Goal: Task Accomplishment & Management: Use online tool/utility

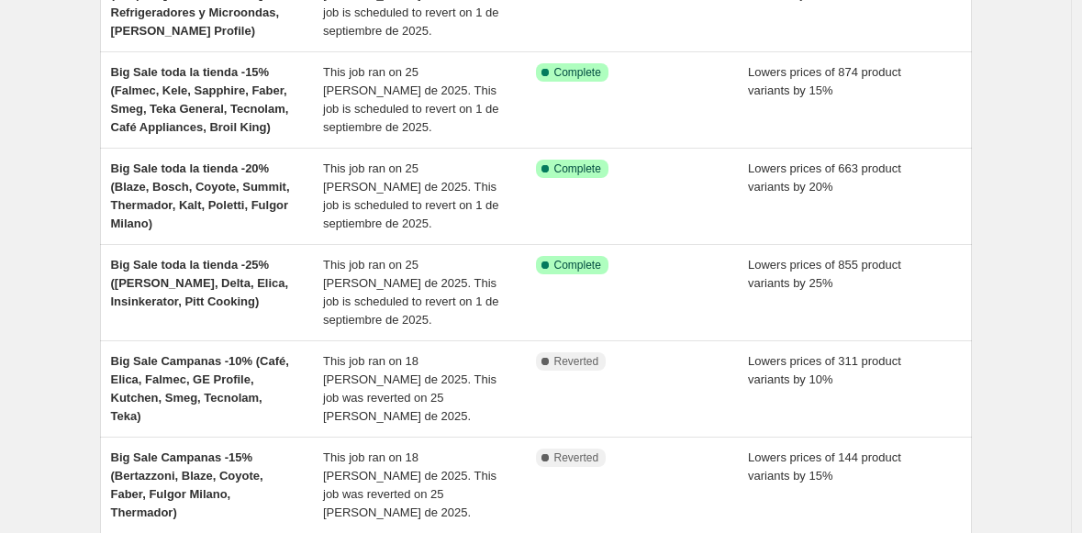
scroll to position [215, 0]
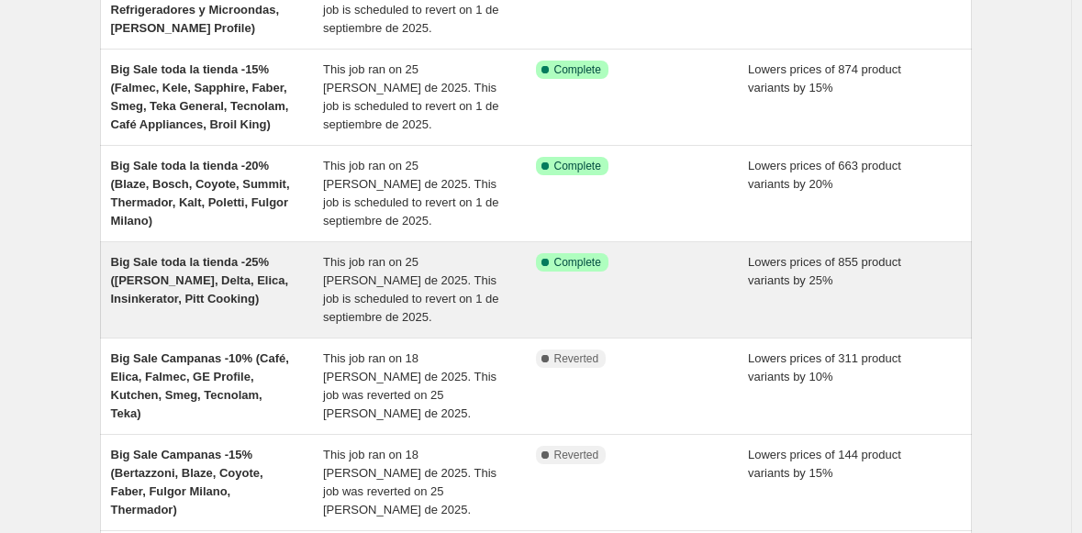
click at [174, 282] on span "Big Sale toda la tienda -25% ([PERSON_NAME], Delta, Elica, Insinkerator, Pitt C…" at bounding box center [200, 280] width 178 height 50
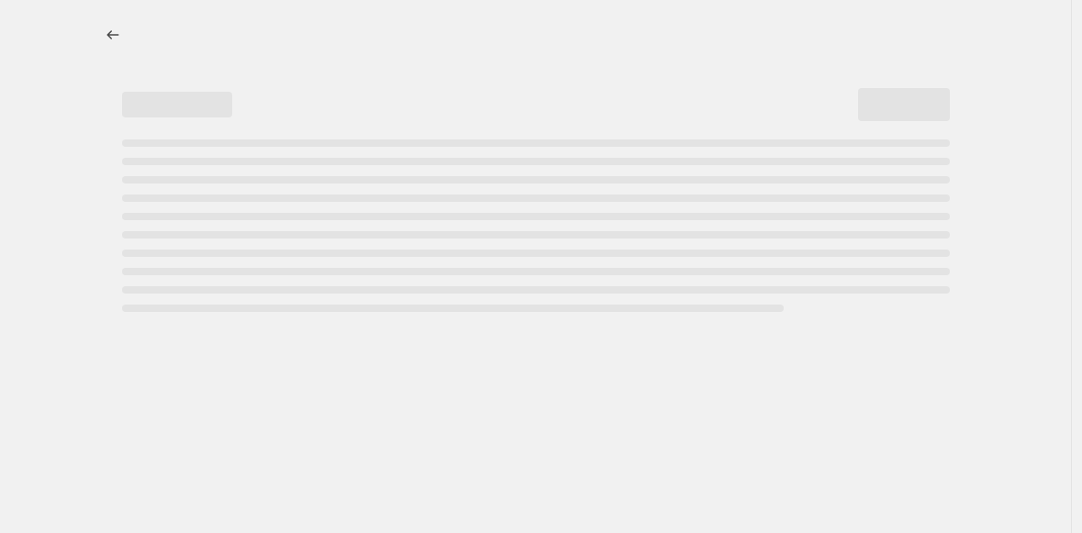
select select "percentage"
select select "collection"
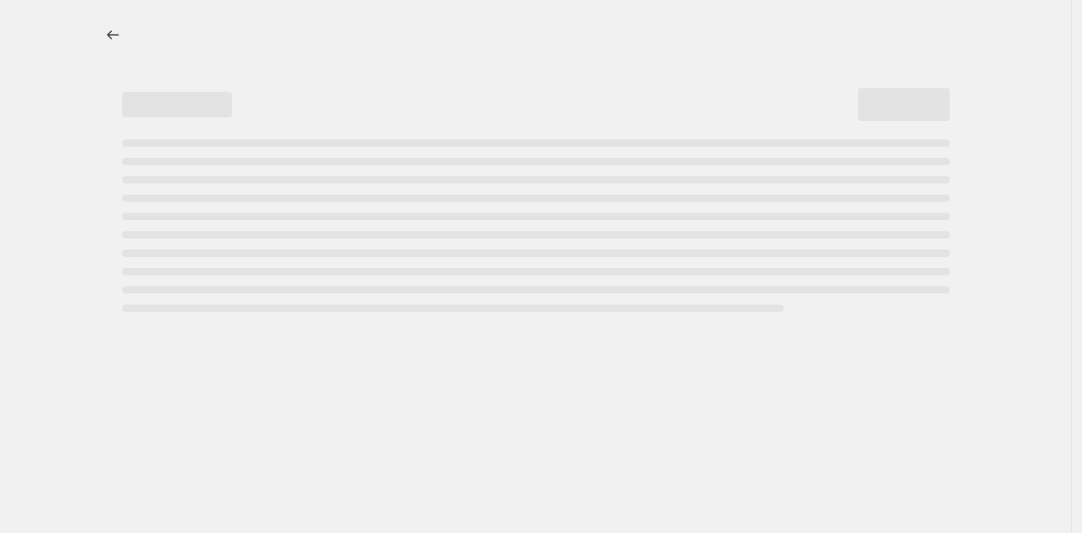
select select "collection"
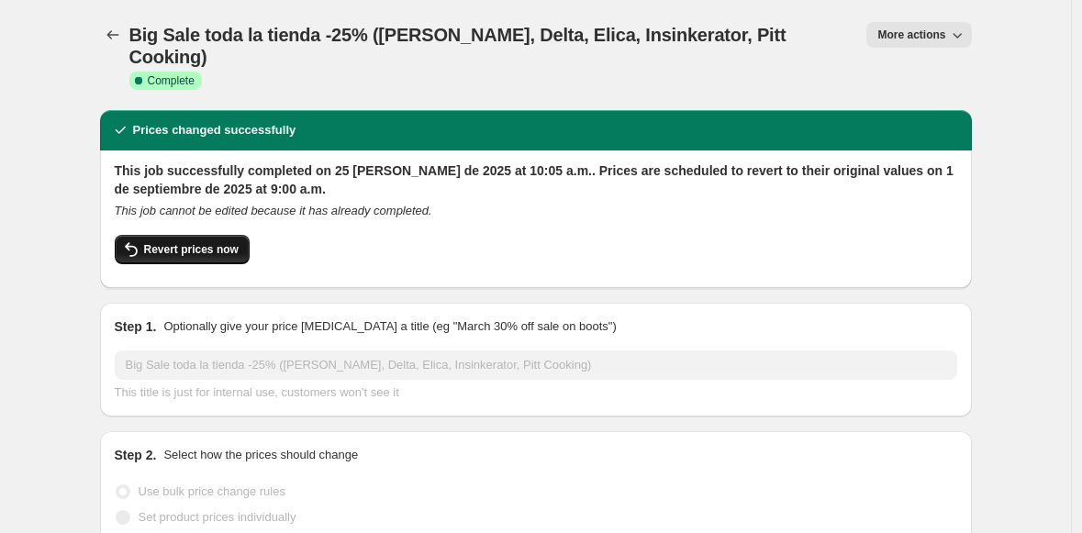
click at [179, 242] on span "Revert prices now" at bounding box center [191, 249] width 95 height 15
checkbox input "false"
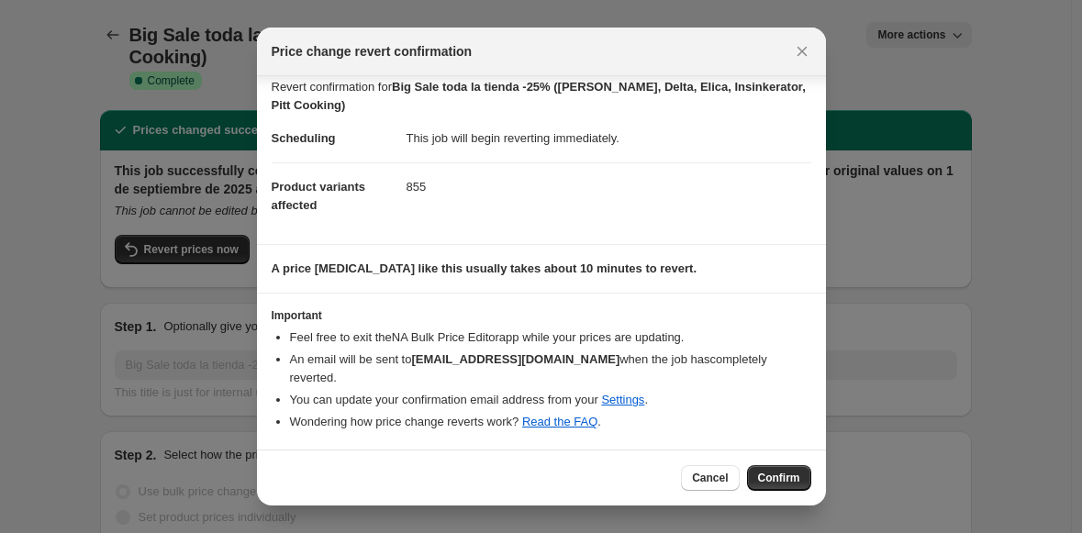
scroll to position [13, 0]
click at [771, 481] on span "Confirm" at bounding box center [779, 478] width 42 height 15
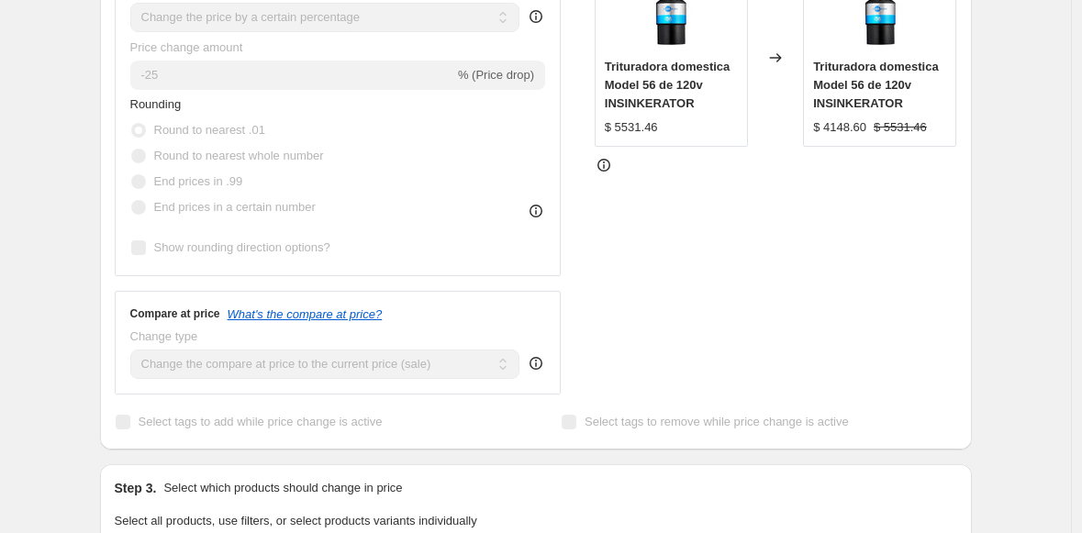
scroll to position [0, 0]
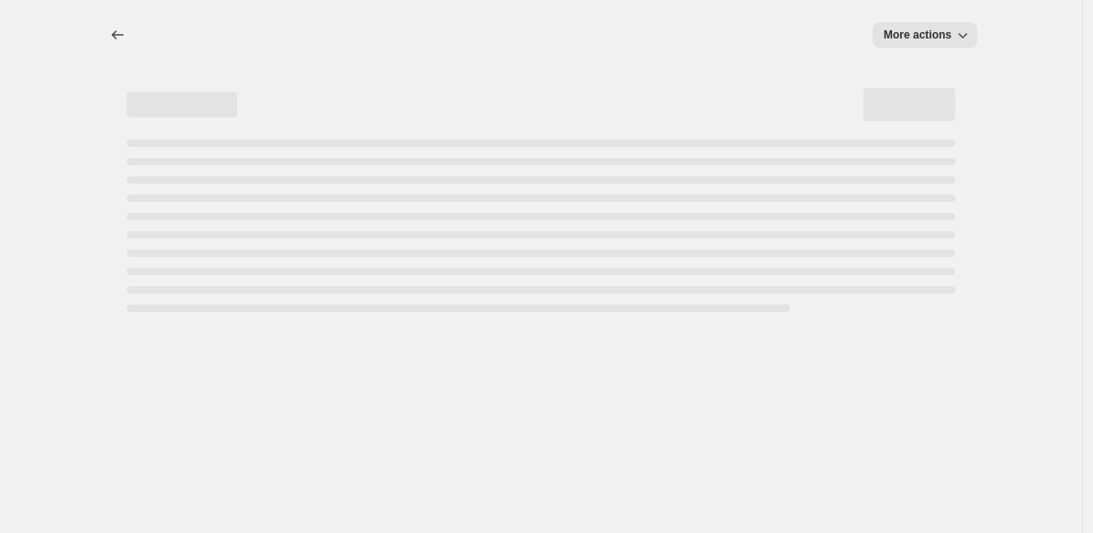
select select "percentage"
select select "collection"
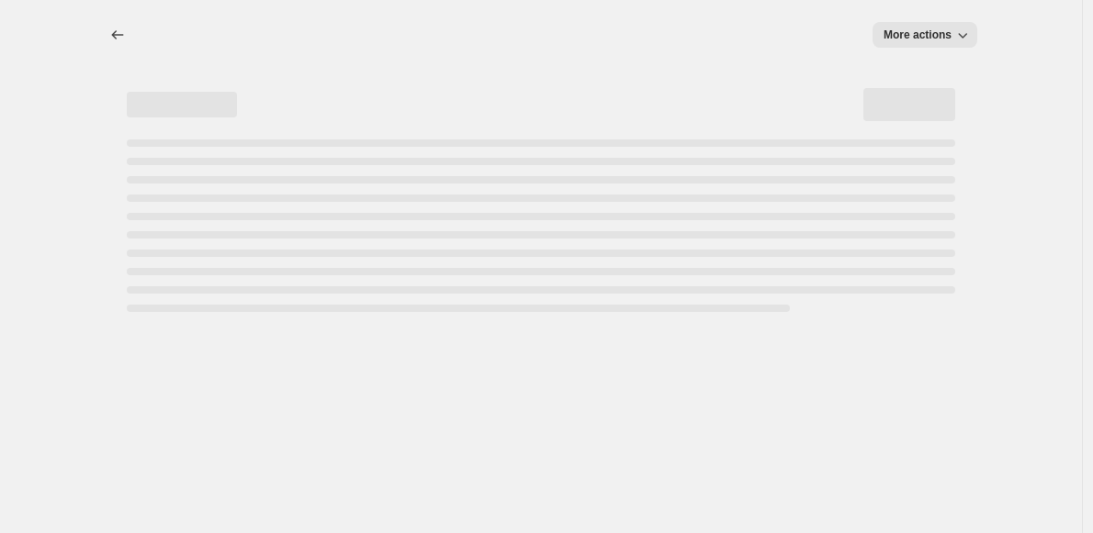
select select "collection"
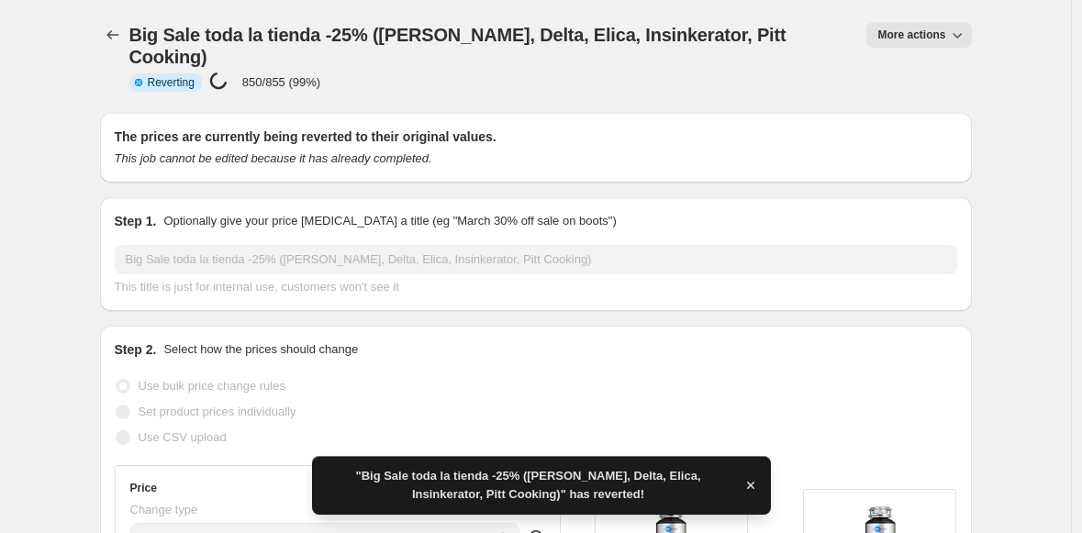
checkbox input "true"
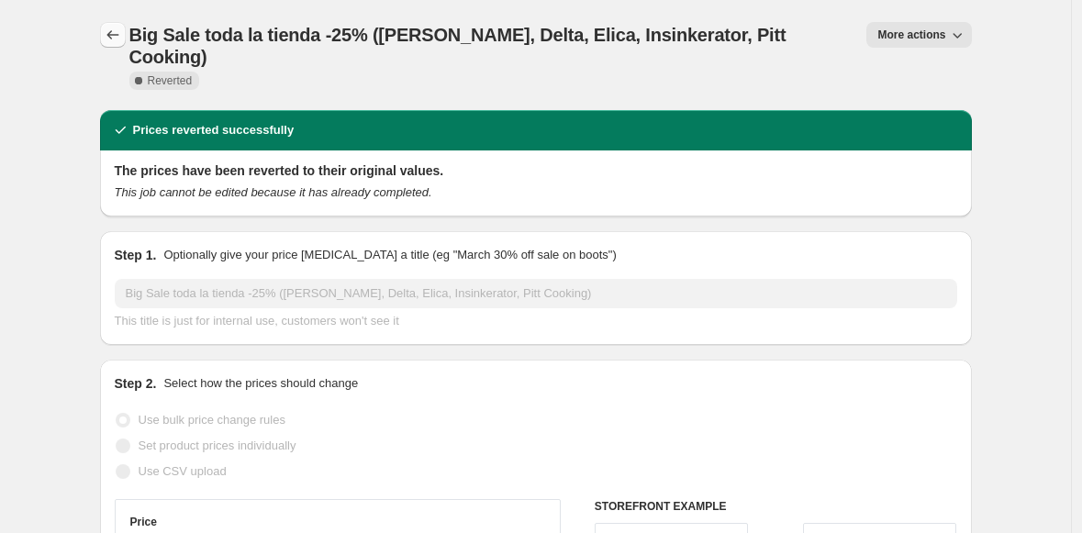
click at [126, 39] on button "Price change jobs" at bounding box center [113, 35] width 26 height 26
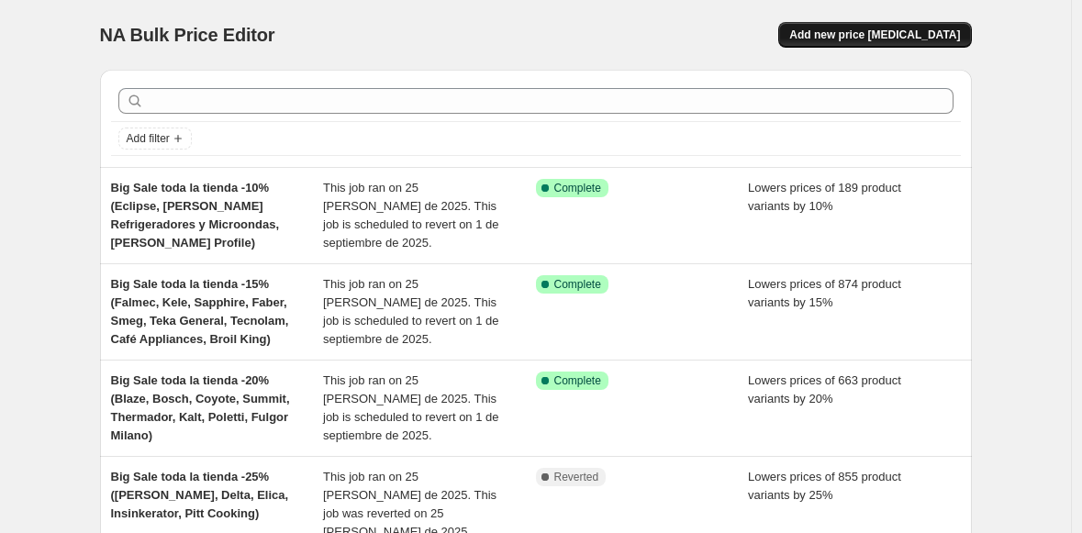
click at [857, 34] on span "Add new price [MEDICAL_DATA]" at bounding box center [875, 35] width 171 height 15
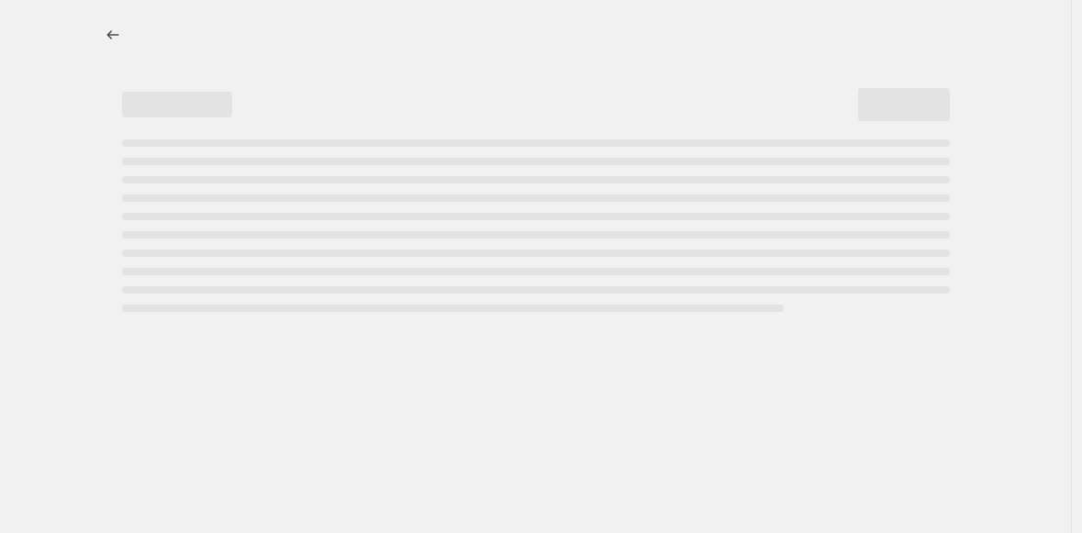
select select "percentage"
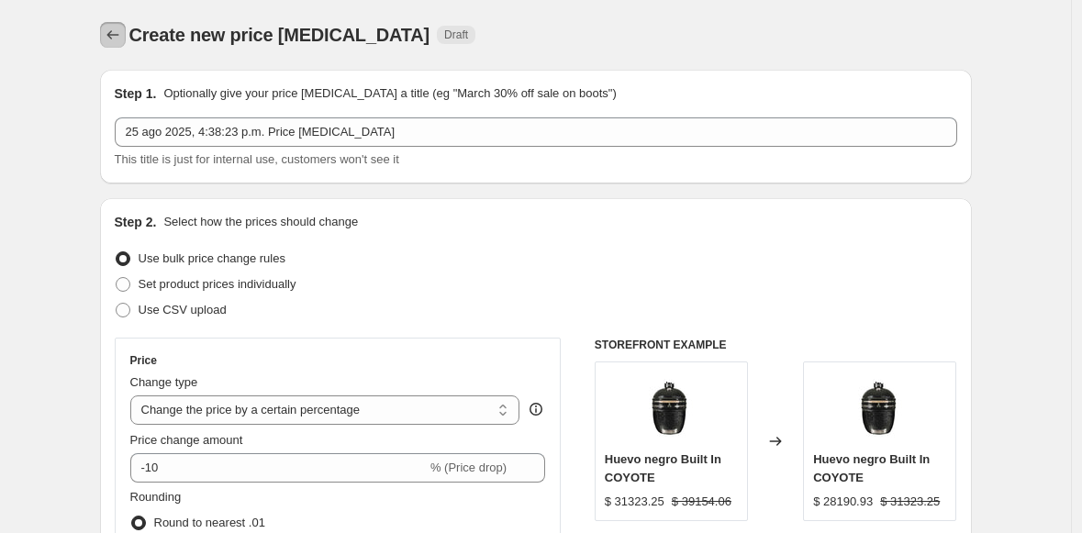
click at [122, 33] on icon "Price change jobs" at bounding box center [113, 35] width 18 height 18
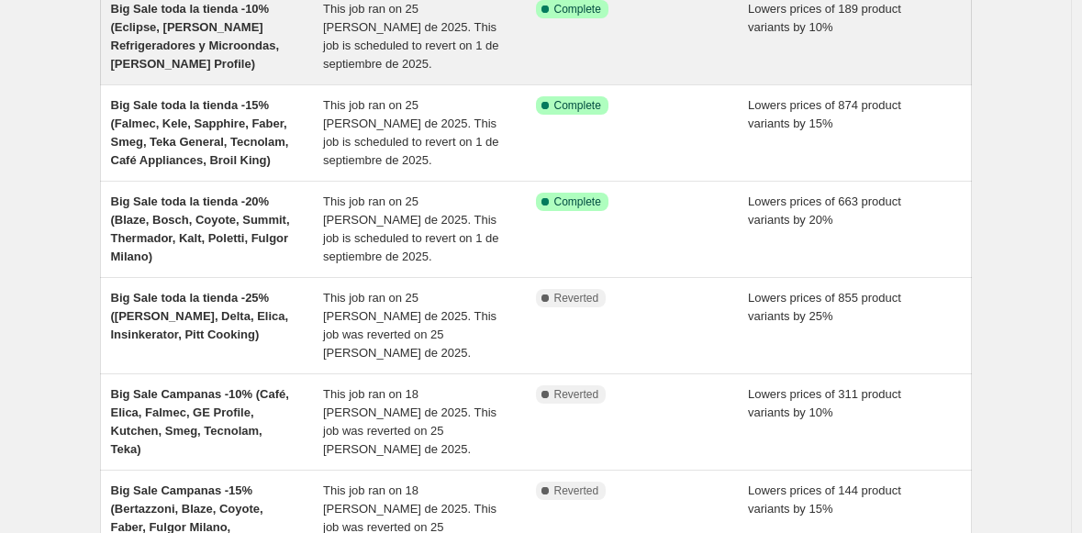
scroll to position [187, 0]
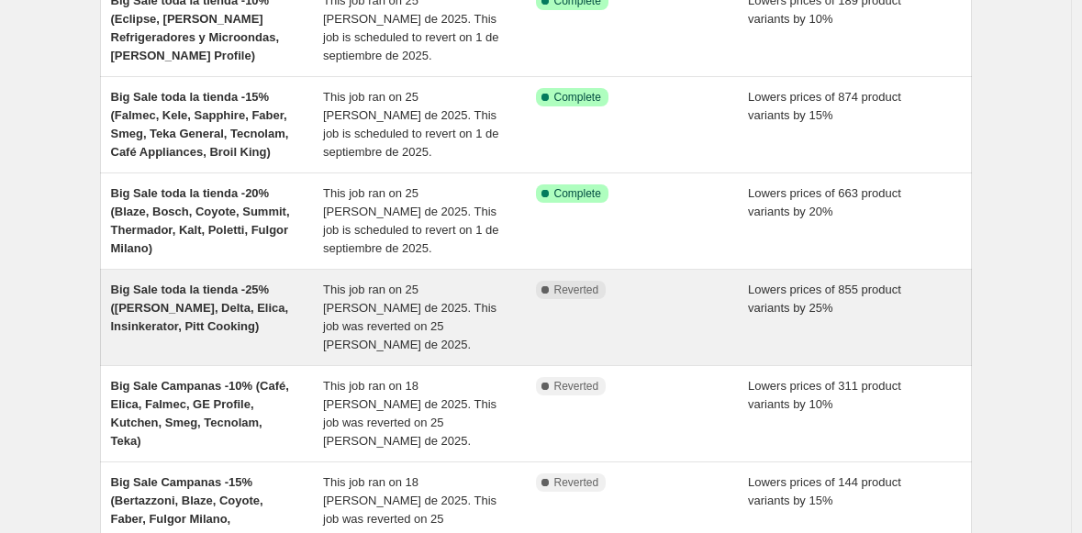
click at [158, 308] on span "Big Sale toda la tienda -25% ([PERSON_NAME], Delta, Elica, Insinkerator, Pitt C…" at bounding box center [200, 308] width 178 height 50
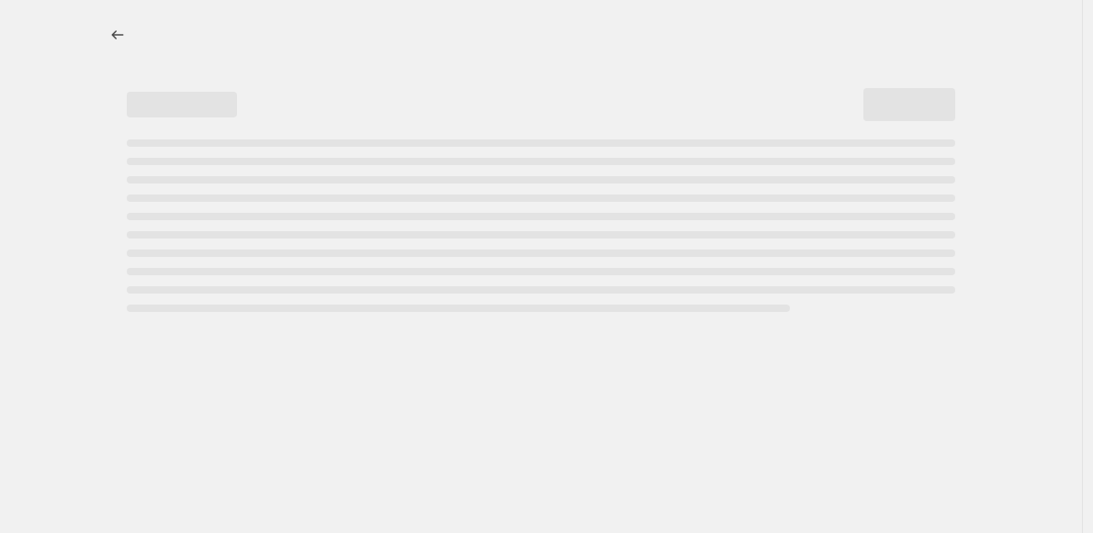
select select "percentage"
select select "collection"
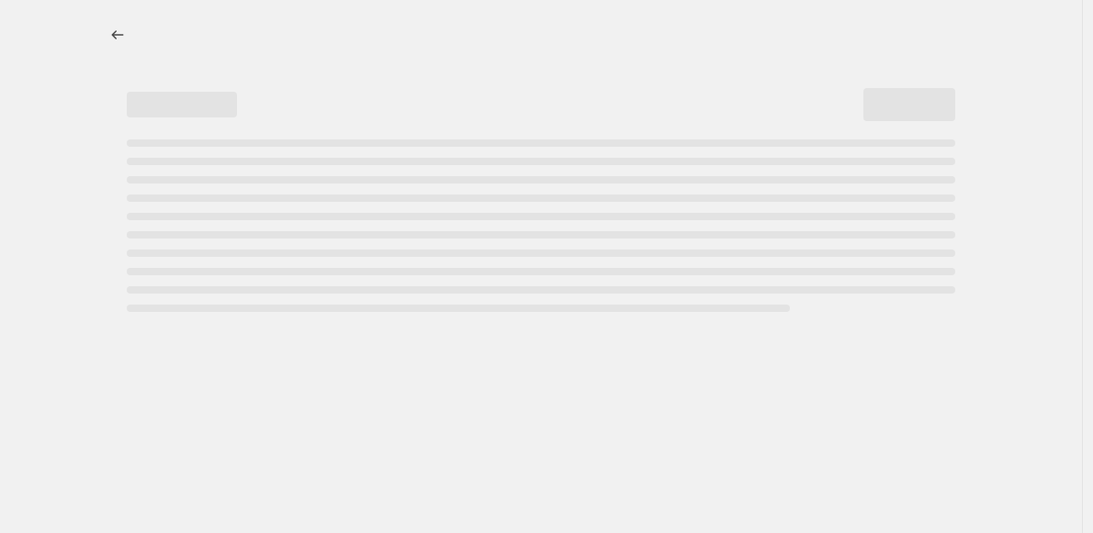
select select "collection"
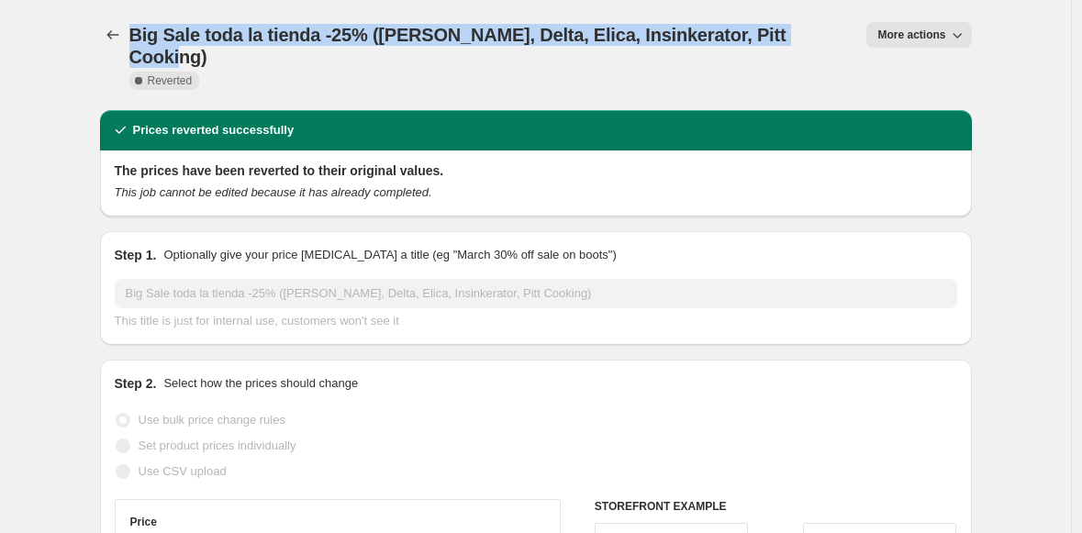
drag, startPoint x: 136, startPoint y: 35, endPoint x: 808, endPoint y: 43, distance: 672.1
click at [808, 43] on div "Big Sale toda la tienda -25% ([PERSON_NAME], Delta, Elica, Insinkerator, Pitt C…" at bounding box center [490, 55] width 723 height 66
copy span "Big Sale toda la tienda -25% ([PERSON_NAME], Delta, Elica, Insinkerator, Pitt C…"
click at [126, 33] on button "Price change jobs" at bounding box center [113, 35] width 26 height 26
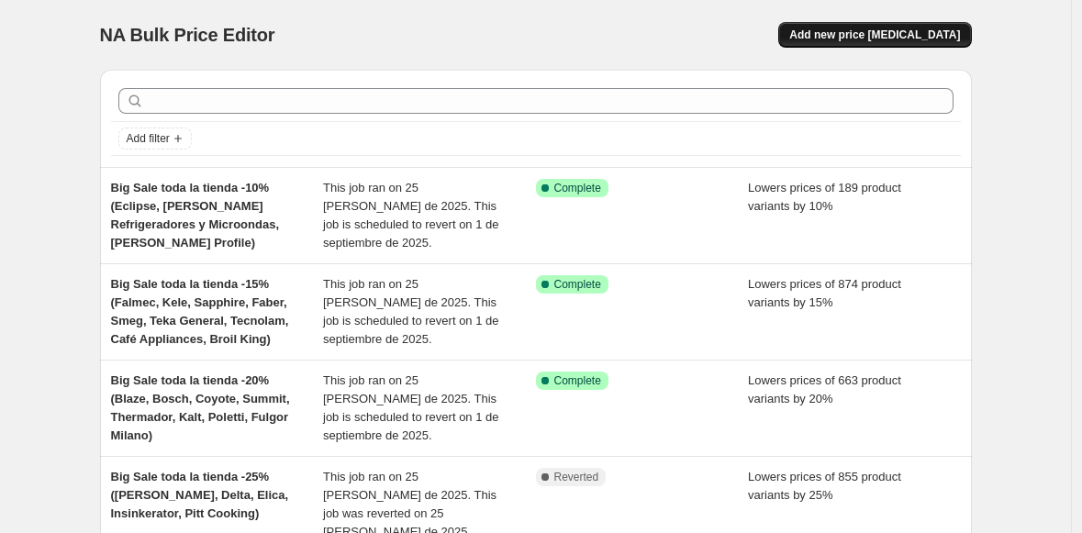
click at [855, 30] on span "Add new price [MEDICAL_DATA]" at bounding box center [875, 35] width 171 height 15
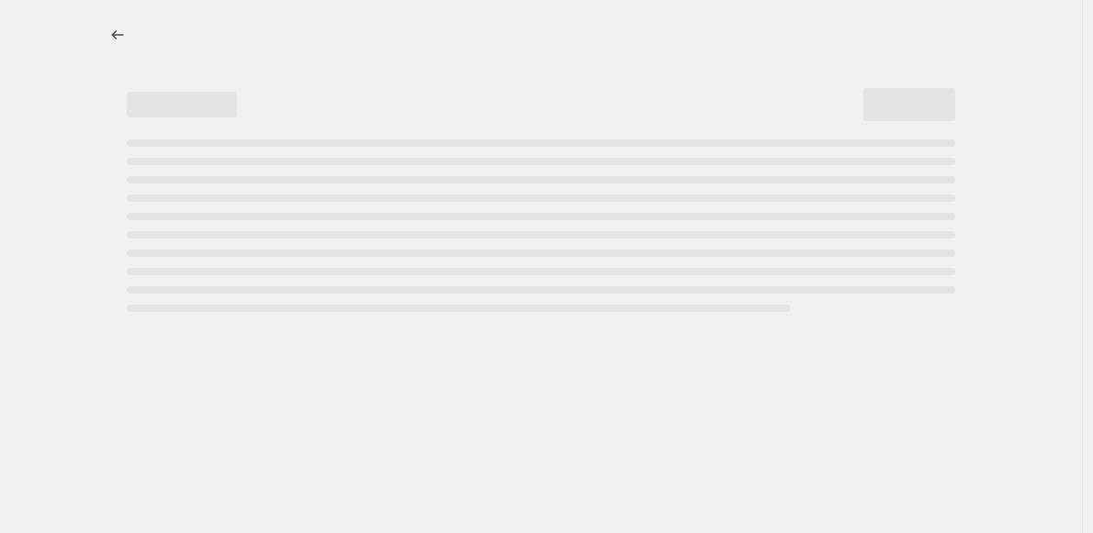
select select "percentage"
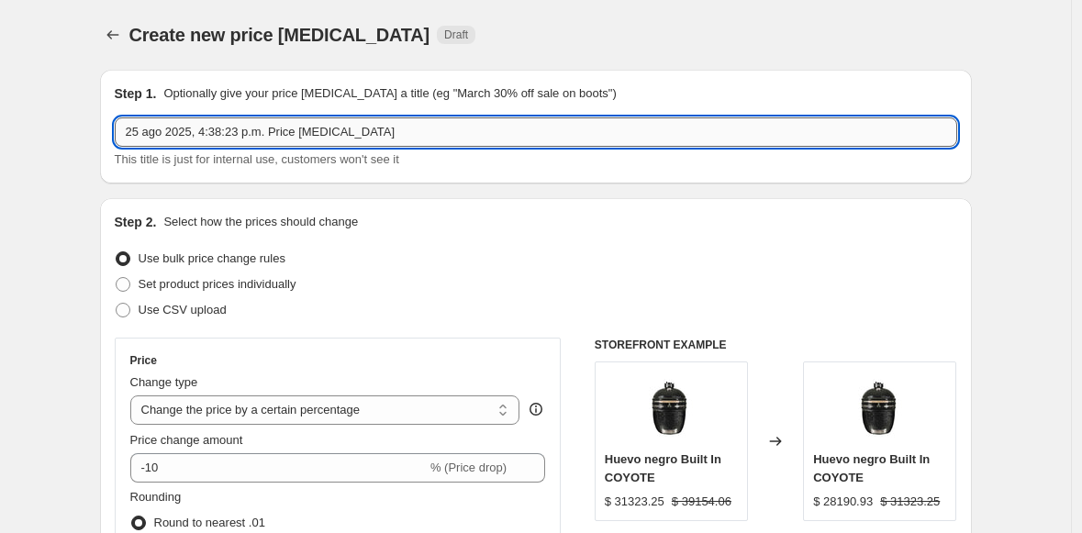
click at [170, 135] on input "25 ago 2025, 4:38:23 p.m. Price [MEDICAL_DATA]" at bounding box center [536, 132] width 843 height 29
paste input "Big Sale toda la tienda -25% ([PERSON_NAME], Delta, Elica, Insinkerator, Pitt C…"
drag, startPoint x: 365, startPoint y: 131, endPoint x: 499, endPoint y: 132, distance: 134.0
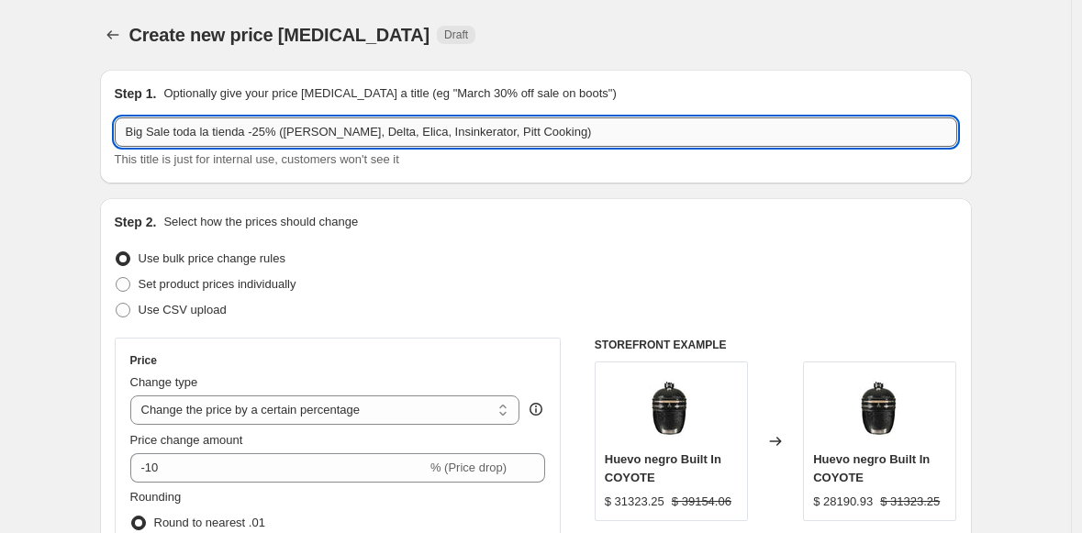
click at [499, 132] on input "Big Sale toda la tienda -25% ([PERSON_NAME], Delta, Elica, Insinkerator, Pitt C…" at bounding box center [536, 132] width 843 height 29
type input "Big Sale toda la tienda -25% (Bertazzoni, Pitt Cooking)"
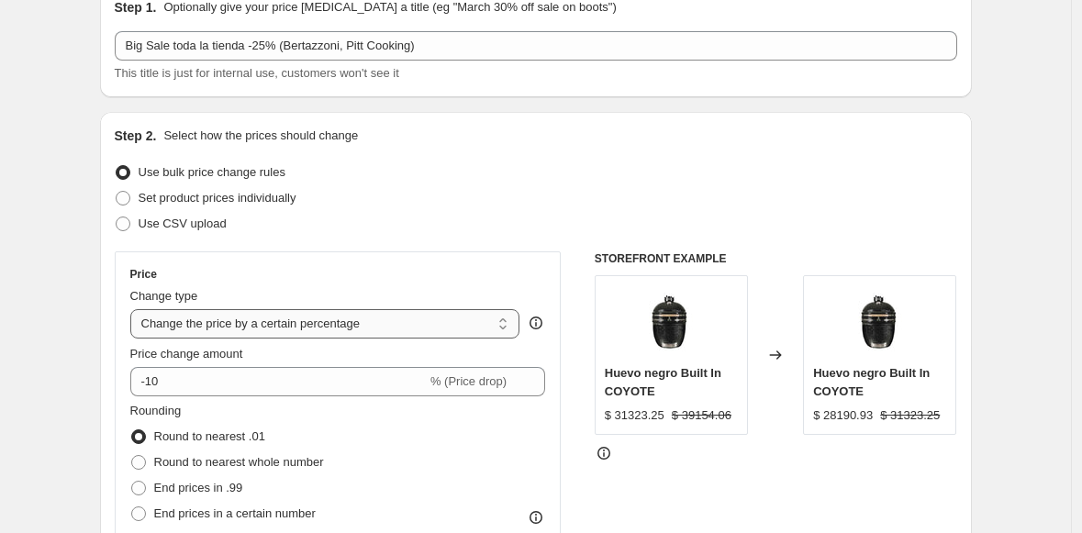
scroll to position [89, 0]
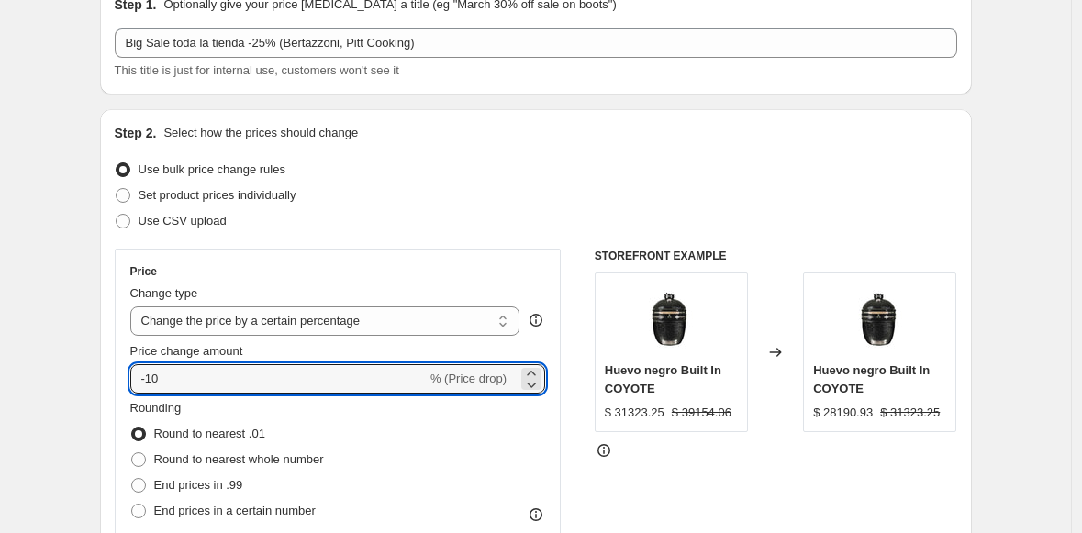
drag, startPoint x: 210, startPoint y: 377, endPoint x: 107, endPoint y: 374, distance: 102.9
click at [107, 374] on div "Step 2. Select how the prices should change Use bulk price change rules Set pro…" at bounding box center [536, 431] width 872 height 645
click at [220, 370] on input "-10" at bounding box center [278, 378] width 297 height 29
type input "-1"
type input "-25"
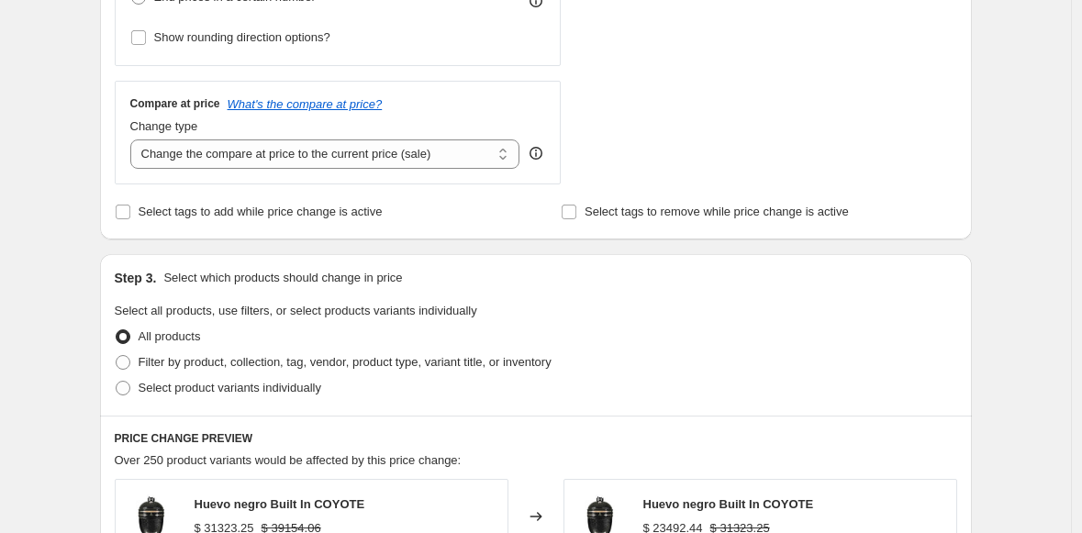
scroll to position [716, 0]
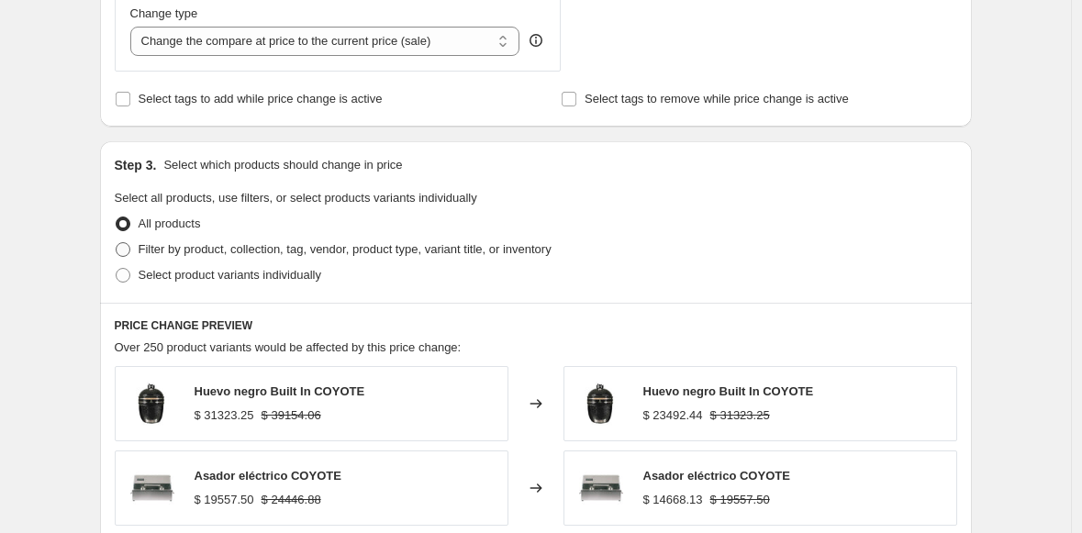
click at [128, 253] on span at bounding box center [123, 249] width 15 height 15
click at [117, 243] on input "Filter by product, collection, tag, vendor, product type, variant title, or inv…" at bounding box center [116, 242] width 1 height 1
radio input "true"
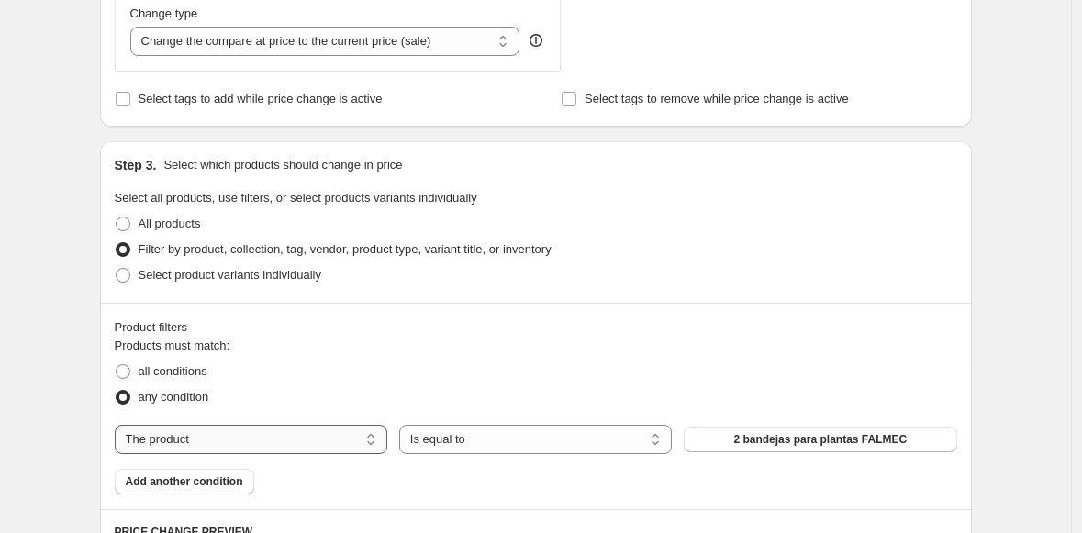
click at [295, 436] on select "The product The product's collection The product's tag The product's vendor The…" at bounding box center [251, 439] width 273 height 29
select select "collection"
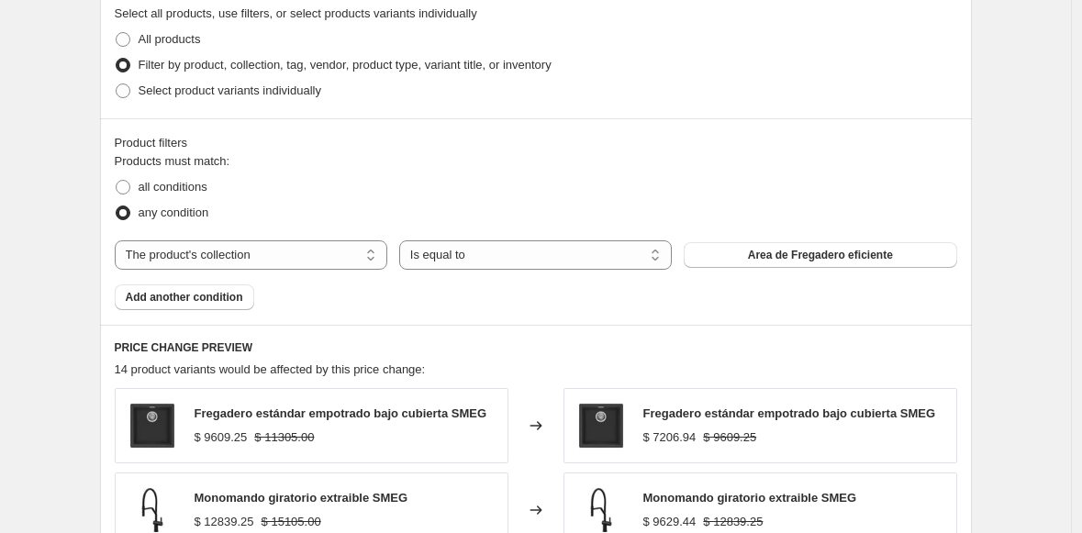
scroll to position [902, 0]
click at [761, 252] on span "Area de Fregadero eficiente" at bounding box center [820, 254] width 145 height 15
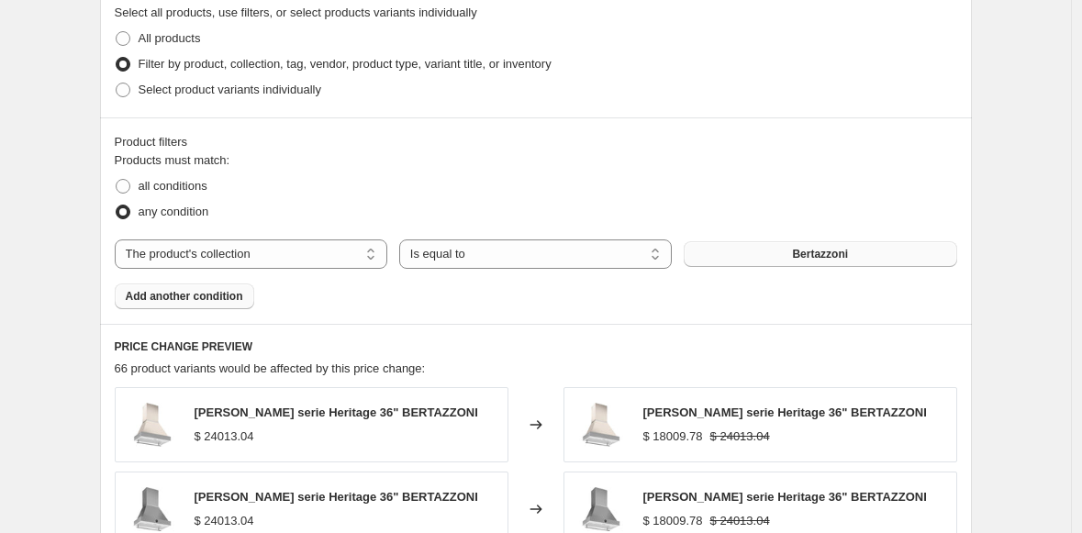
click at [193, 289] on span "Add another condition" at bounding box center [185, 296] width 118 height 15
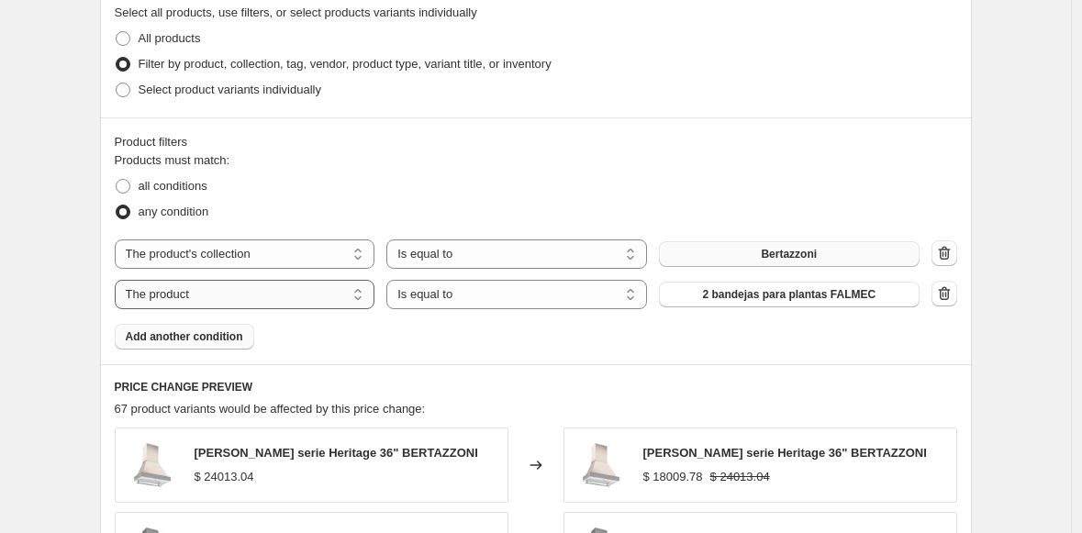
click at [246, 298] on select "The product The product's collection The product's tag The product's vendor The…" at bounding box center [245, 294] width 261 height 29
select select "collection"
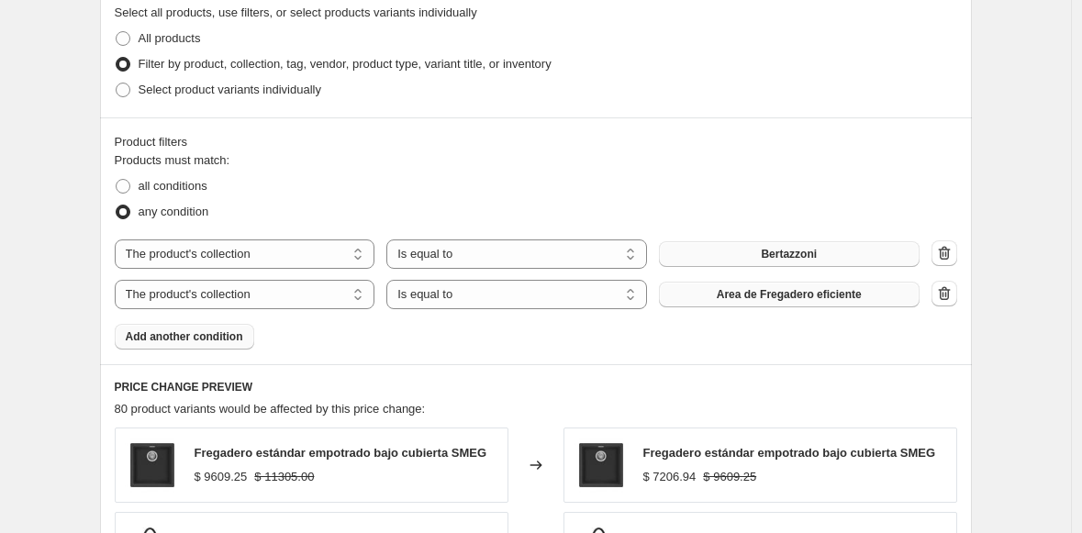
click at [758, 294] on span "Area de Fregadero eficiente" at bounding box center [789, 294] width 145 height 15
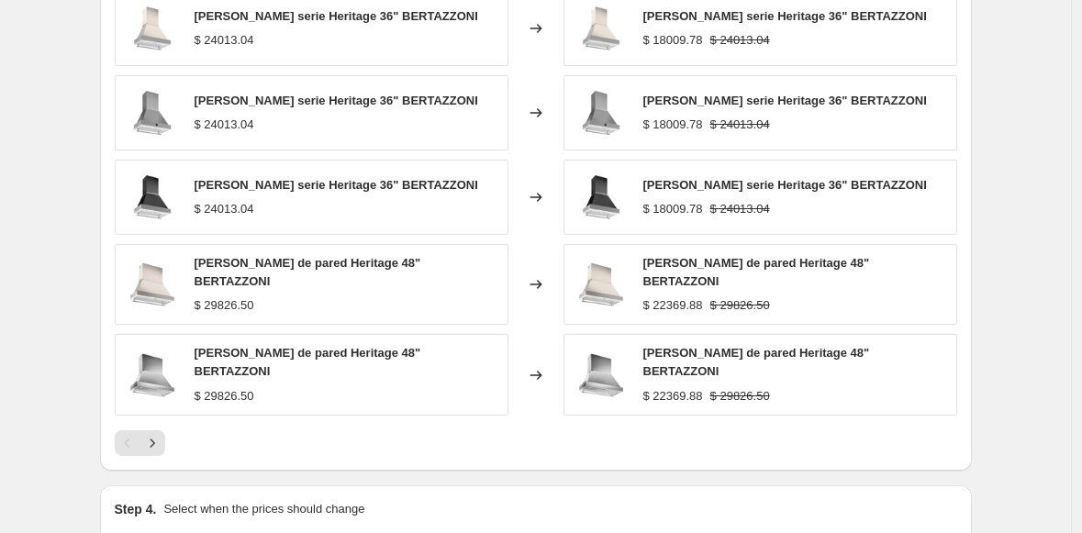
scroll to position [1549, 0]
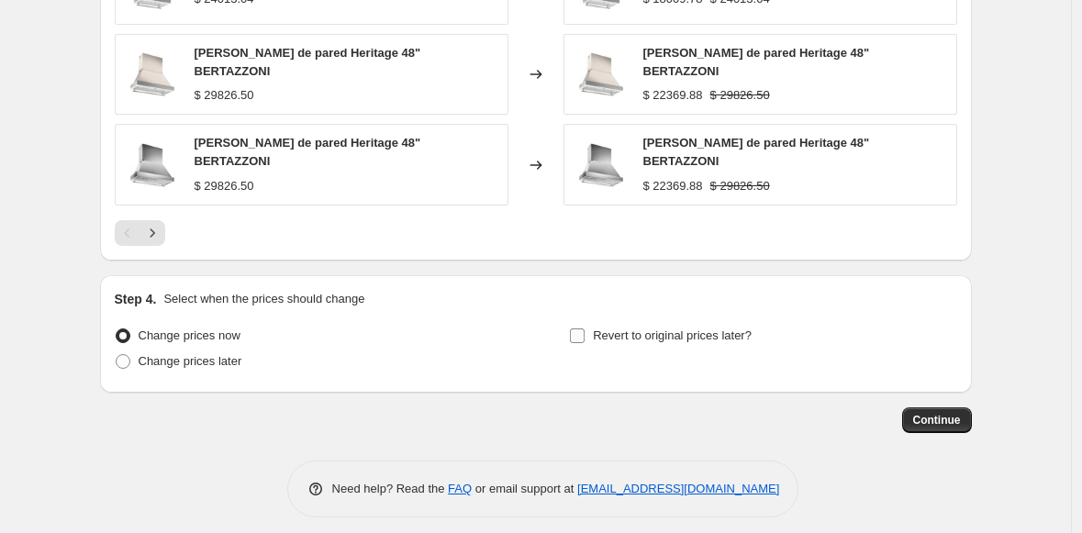
click at [582, 329] on input "Revert to original prices later?" at bounding box center [577, 336] width 15 height 15
checkbox input "true"
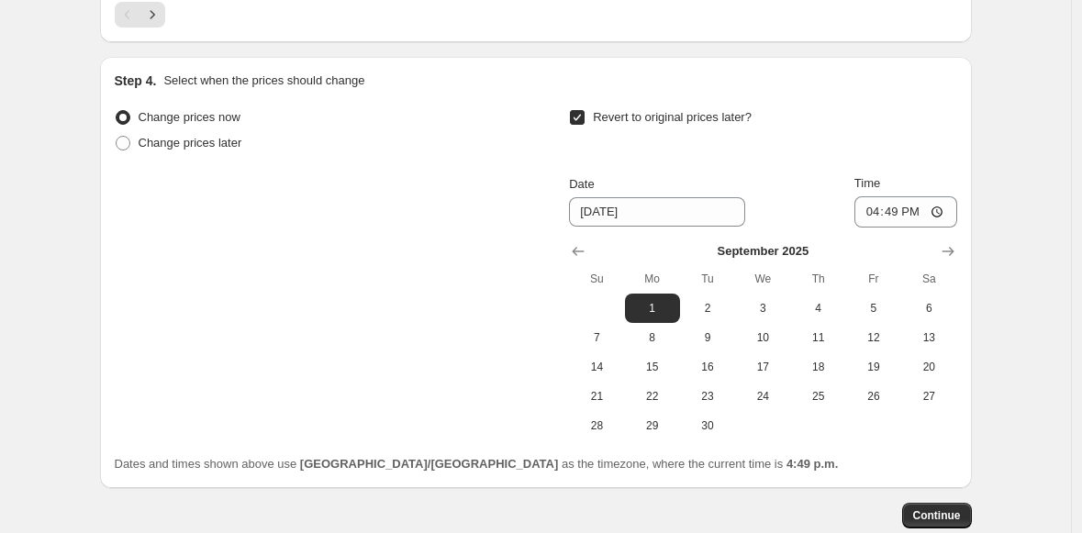
scroll to position [1767, 0]
click at [869, 202] on input "16:49" at bounding box center [906, 211] width 103 height 31
type input "09:00"
click at [860, 83] on div "Step 4. Select when the prices should change Change prices now Change prices la…" at bounding box center [536, 273] width 843 height 402
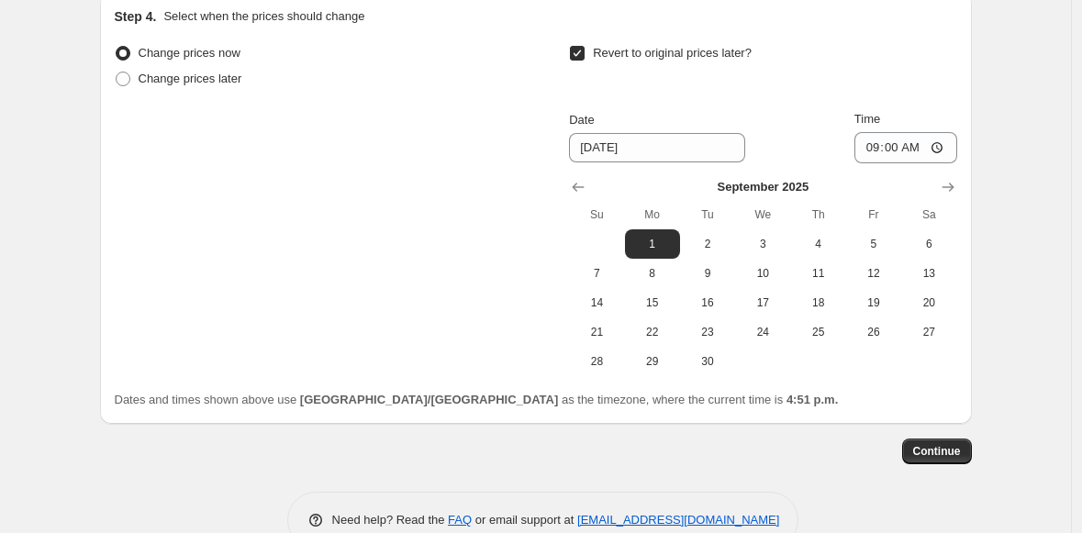
scroll to position [1863, 0]
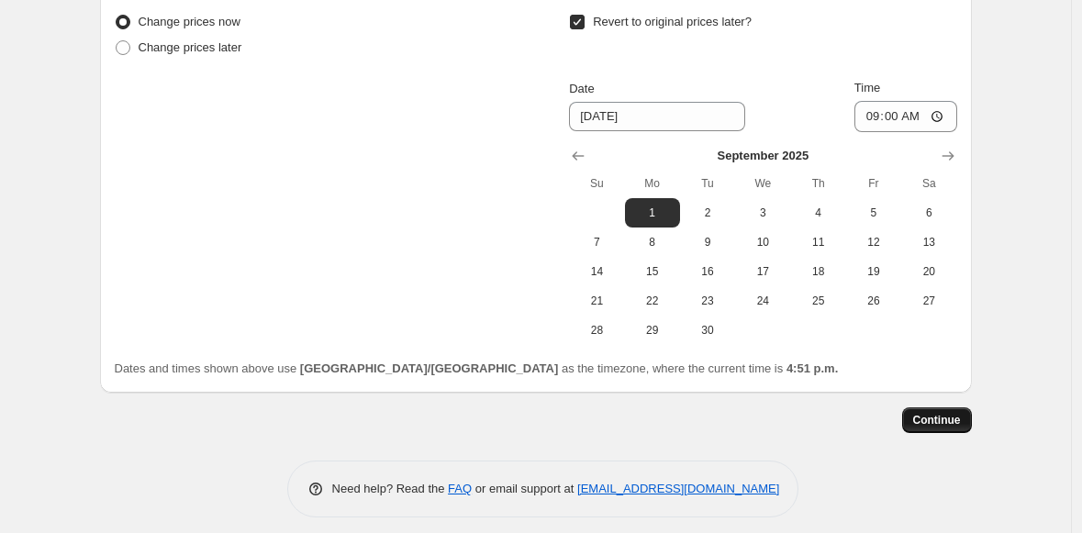
click at [950, 413] on span "Continue" at bounding box center [938, 420] width 48 height 15
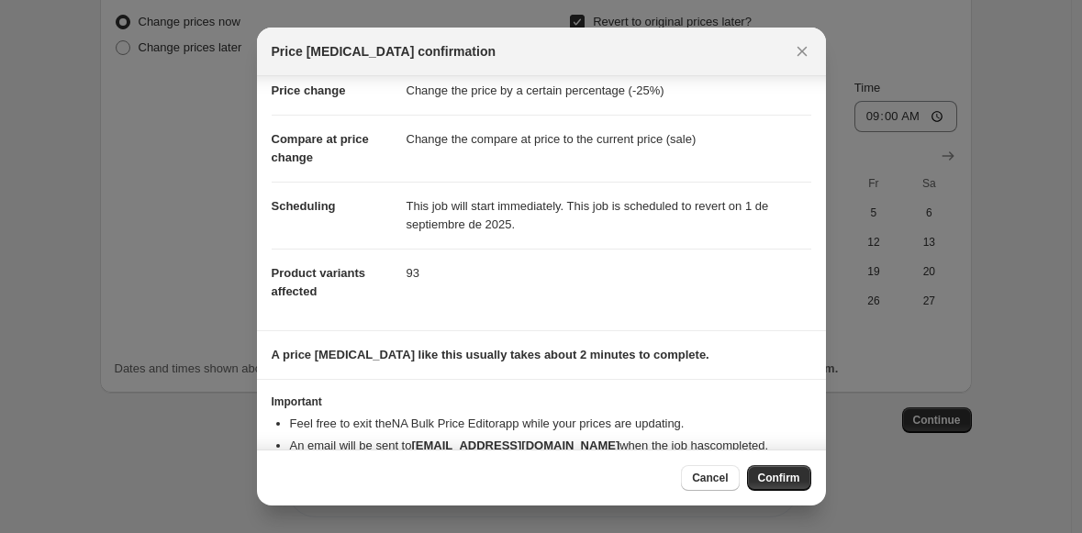
scroll to position [88, 0]
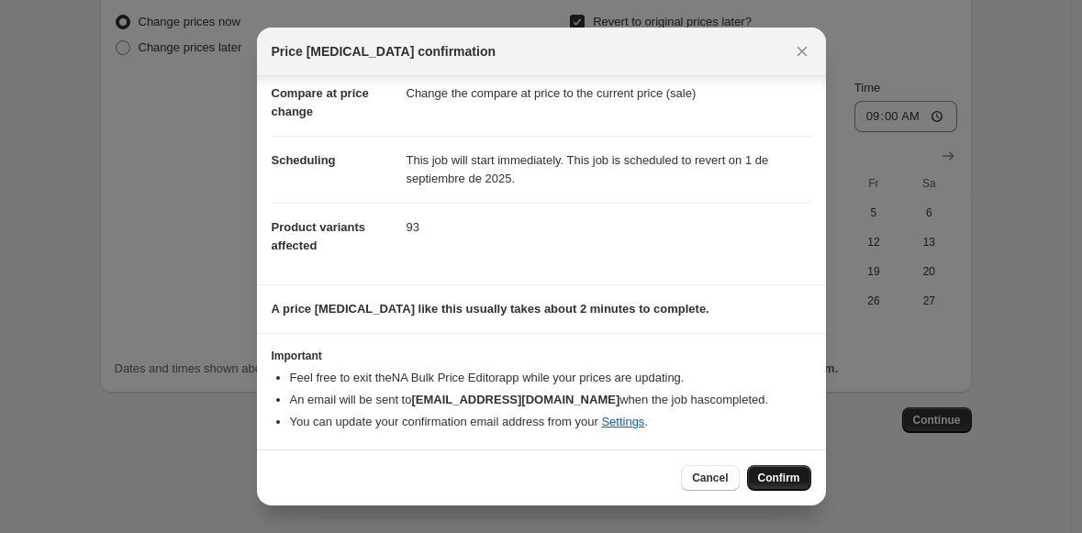
click at [780, 477] on span "Confirm" at bounding box center [779, 478] width 42 height 15
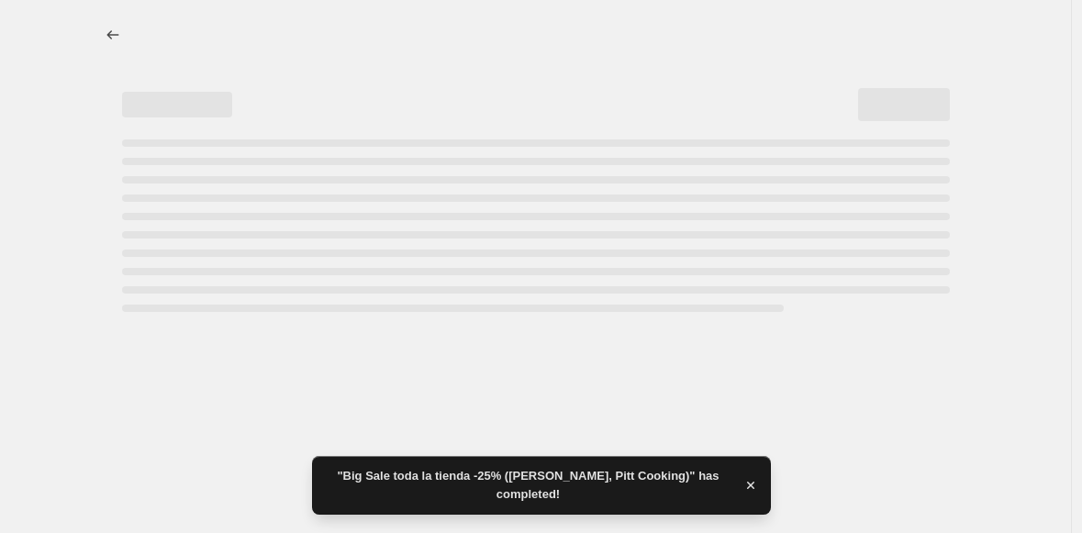
select select "percentage"
select select "collection"
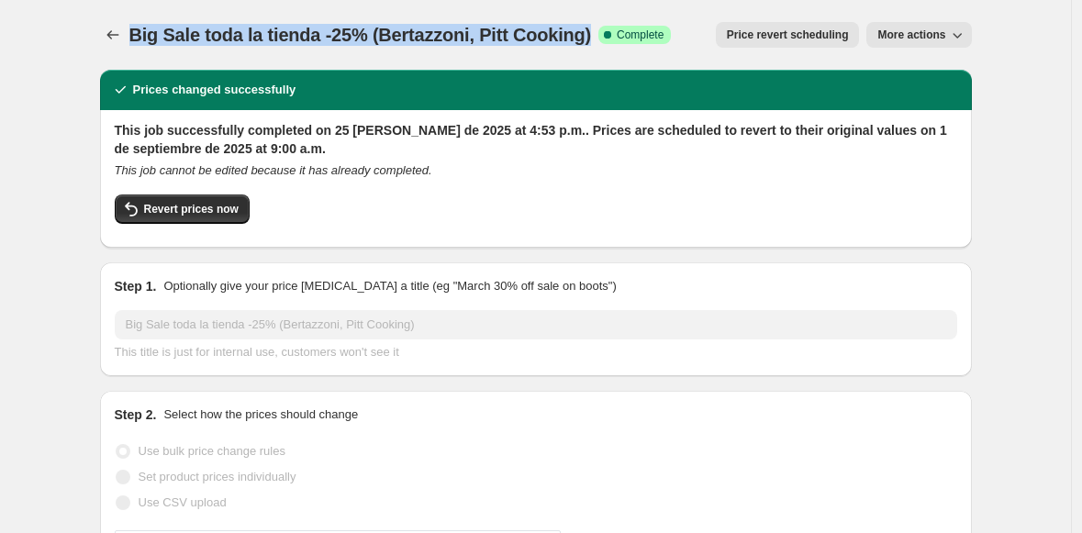
drag, startPoint x: 137, startPoint y: 35, endPoint x: 594, endPoint y: 31, distance: 457.2
click at [594, 31] on div "Big Sale toda la tienda -25% (Bertazzoni, Pitt Cooking) Success Complete Comple…" at bounding box center [400, 35] width 543 height 26
copy span "Big Sale toda la tienda -25% (Bertazzoni, Pitt Cooking)"
click at [114, 28] on icon "Price change jobs" at bounding box center [113, 35] width 18 height 18
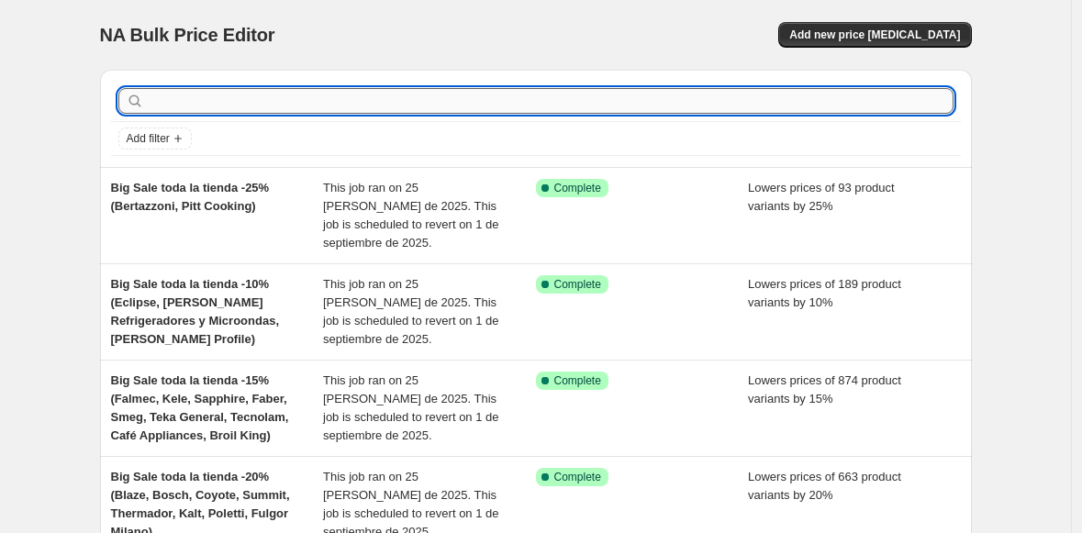
click at [218, 99] on input "text" at bounding box center [551, 101] width 806 height 26
click at [873, 37] on span "Add new price [MEDICAL_DATA]" at bounding box center [875, 35] width 171 height 15
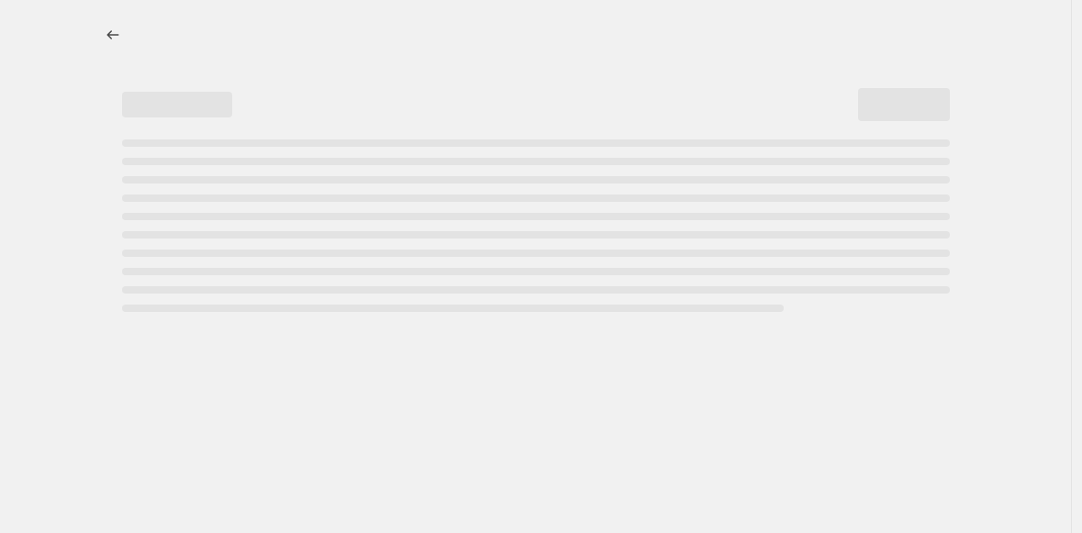
select select "percentage"
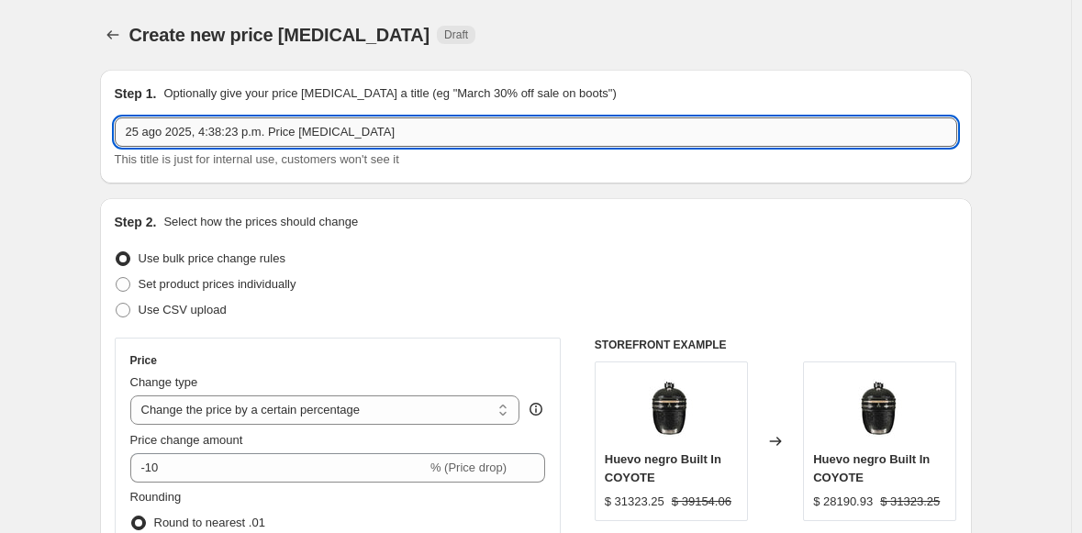
click at [215, 129] on input "25 ago 2025, 4:38:23 p.m. Price [MEDICAL_DATA]" at bounding box center [536, 132] width 843 height 29
paste input "Big Sale toda la tienda -25% (Bertazzoni, Pitt Cooking)"
click at [176, 132] on input "Big Sale toda la tienda -25% (Bertazzoni, Pitt Cooking)" at bounding box center [536, 132] width 843 height 29
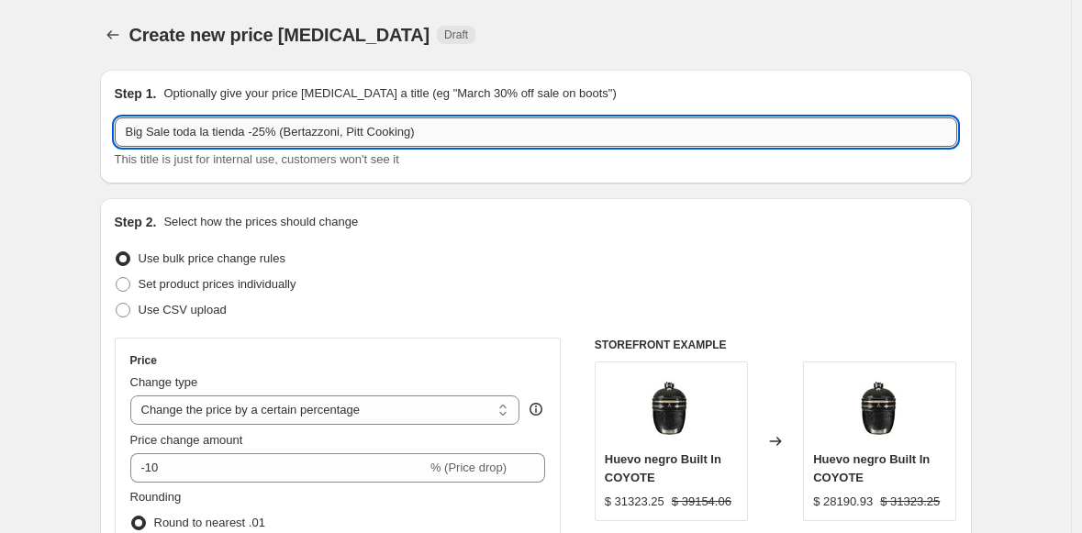
click at [279, 129] on input "Big Sale toda la tienda -25% (Bertazzoni, Pitt Cooking)" at bounding box center [536, 132] width 843 height 29
drag, startPoint x: 435, startPoint y: 132, endPoint x: 320, endPoint y: 121, distance: 116.2
click at [320, 121] on input "Big Sale toda la tienda -20% (Bertazzoni, Pitt Cooking)" at bounding box center [536, 132] width 843 height 29
click at [300, 131] on input "Big Sale toda la tienda -20% (Bertazzoni, Pitt Cooking)" at bounding box center [536, 132] width 843 height 29
drag, startPoint x: 434, startPoint y: 133, endPoint x: 300, endPoint y: 127, distance: 134.2
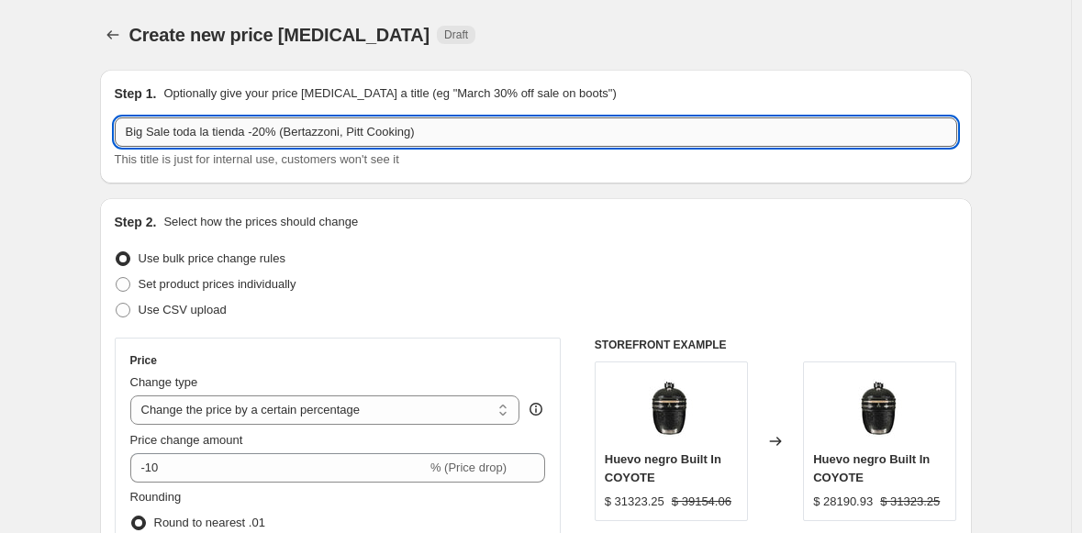
click at [300, 127] on input "Big Sale toda la tienda -20% (Bertazzoni, Pitt Cooking)" at bounding box center [536, 132] width 843 height 29
paste input "Delta Faucet, Elica, Insinkerator"
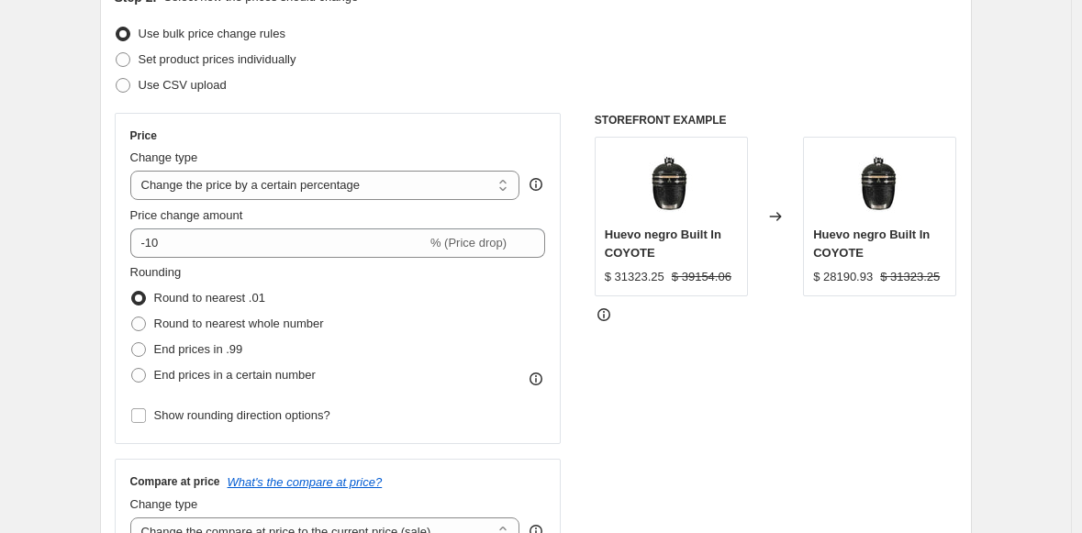
scroll to position [304, 0]
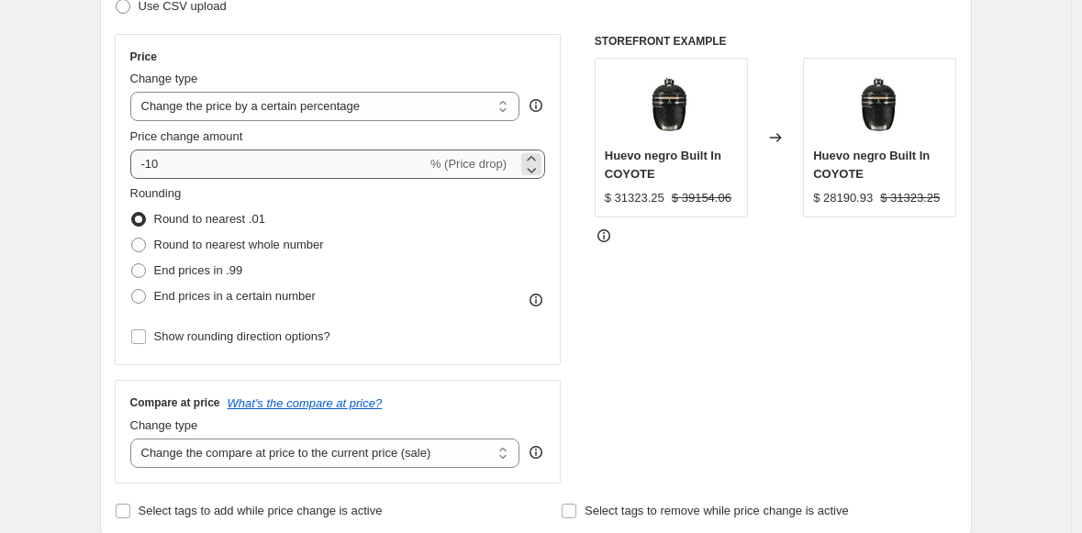
type input "Big Sale toda la tienda -20% (Delta Faucet, Elica, Insinkerator)"
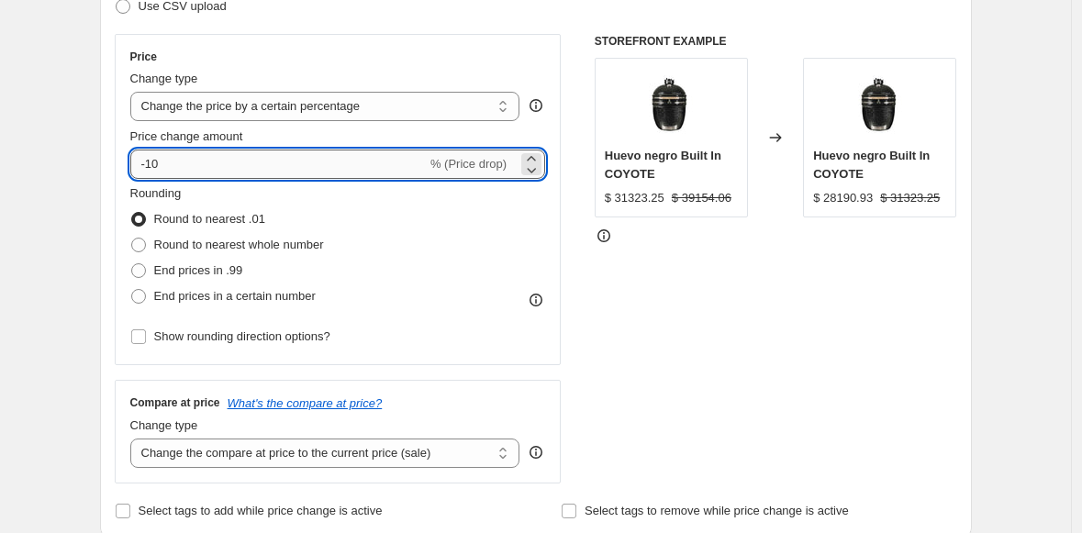
drag, startPoint x: 172, startPoint y: 170, endPoint x: 155, endPoint y: 166, distance: 16.9
click at [155, 166] on input "-10" at bounding box center [278, 164] width 297 height 29
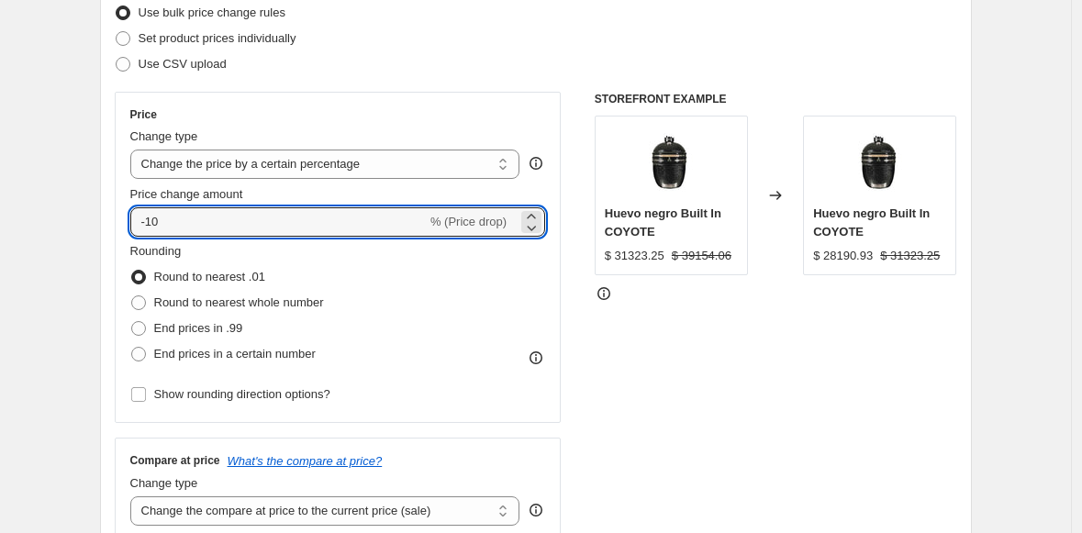
scroll to position [16, 0]
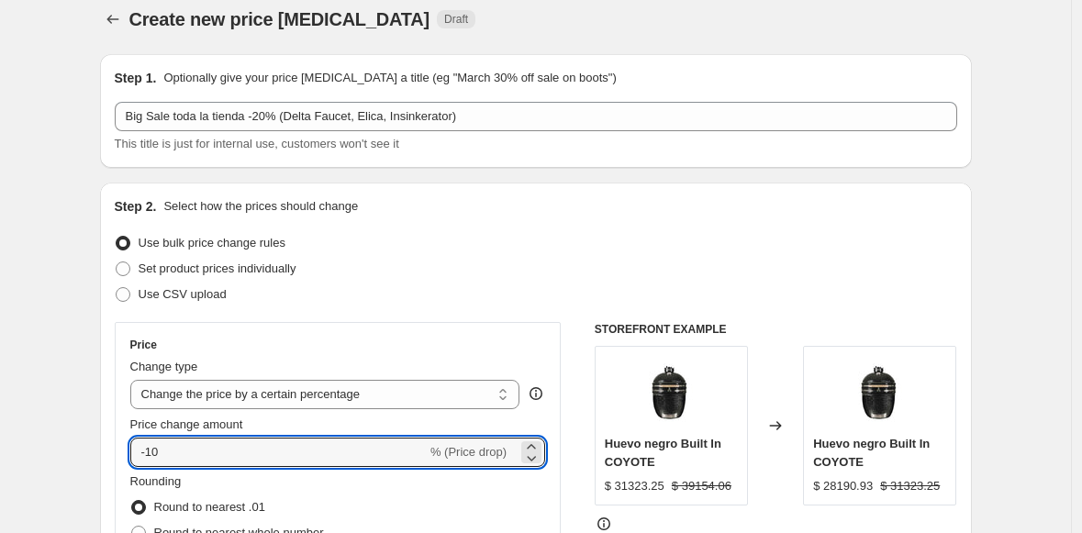
type input "-1"
type input "-0"
type input "-20"
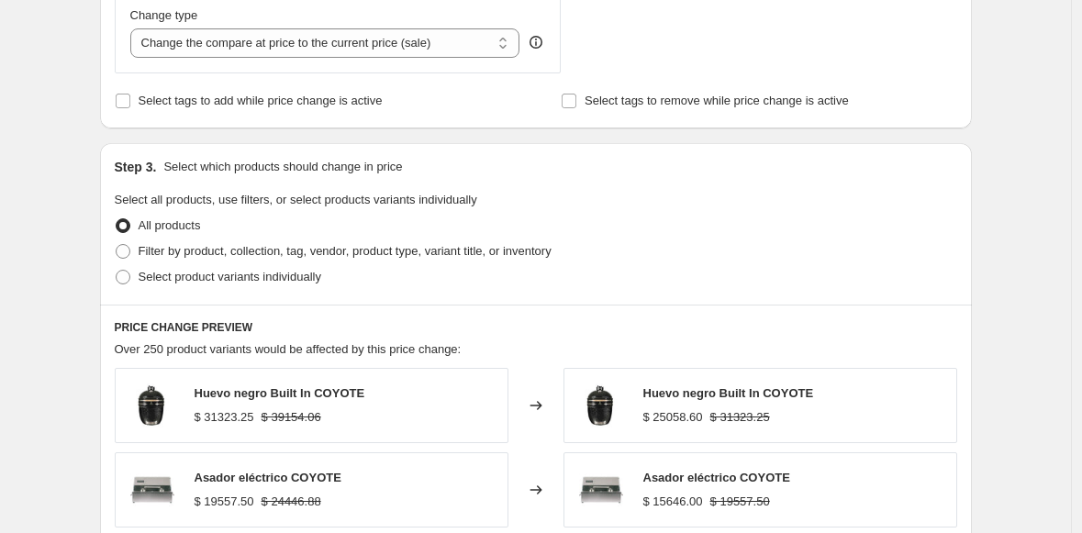
scroll to position [715, 0]
click at [129, 251] on span at bounding box center [123, 250] width 15 height 15
click at [117, 244] on input "Filter by product, collection, tag, vendor, product type, variant title, or inv…" at bounding box center [116, 243] width 1 height 1
radio input "true"
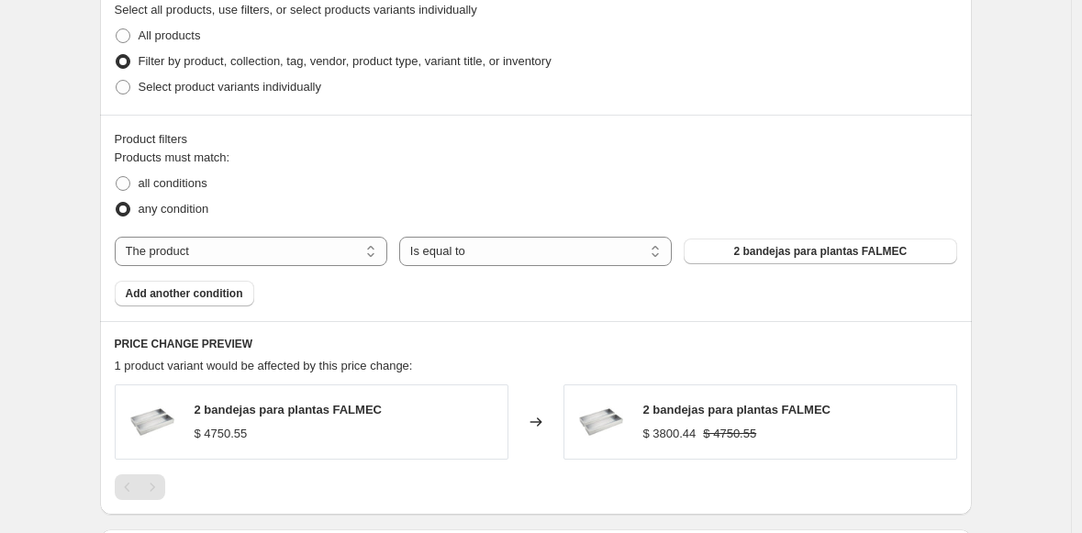
scroll to position [942, 0]
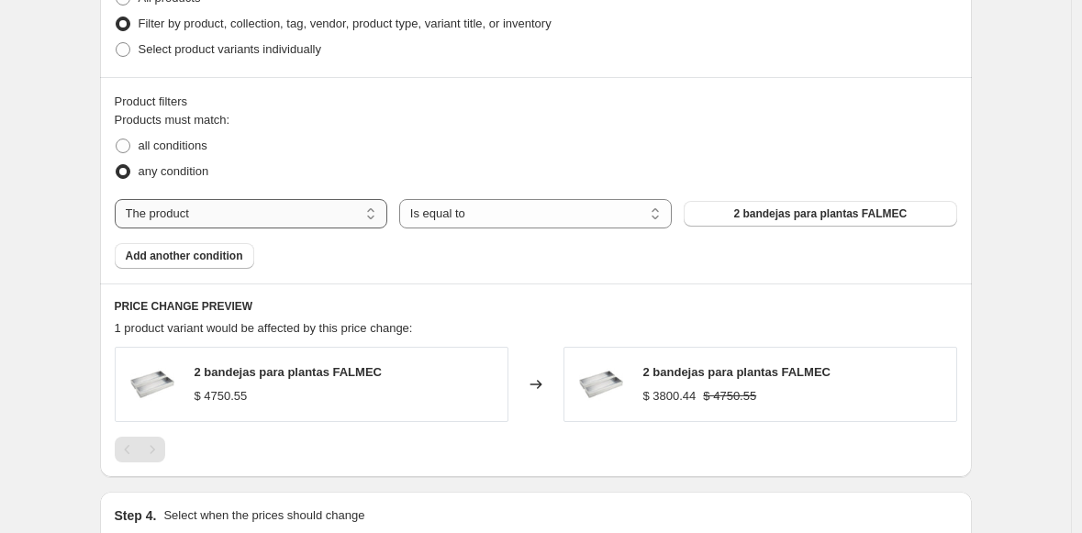
click at [277, 210] on select "The product The product's collection The product's tag The product's vendor The…" at bounding box center [251, 213] width 273 height 29
select select "collection"
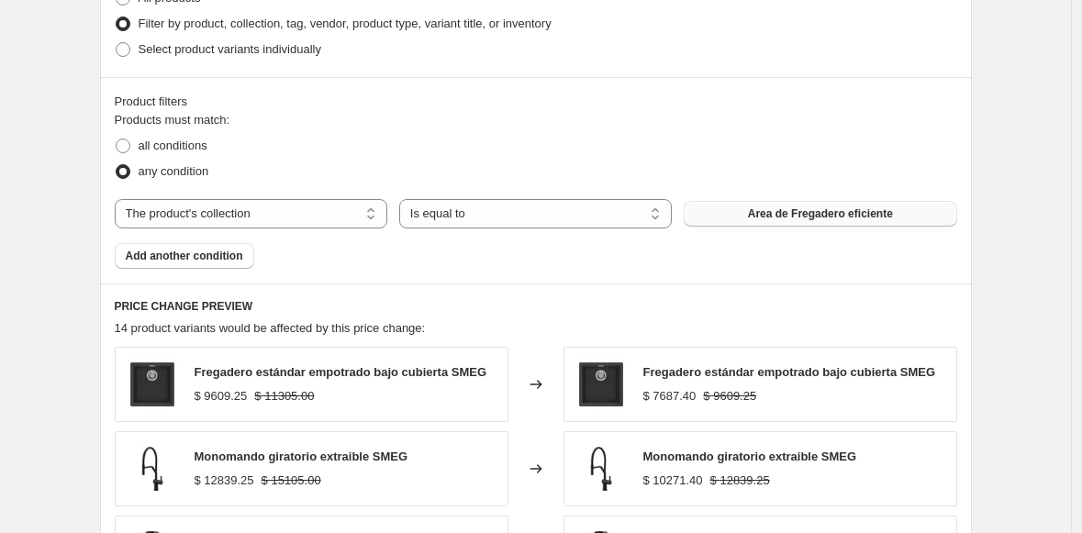
click at [771, 209] on span "Area de Fregadero eficiente" at bounding box center [820, 214] width 145 height 15
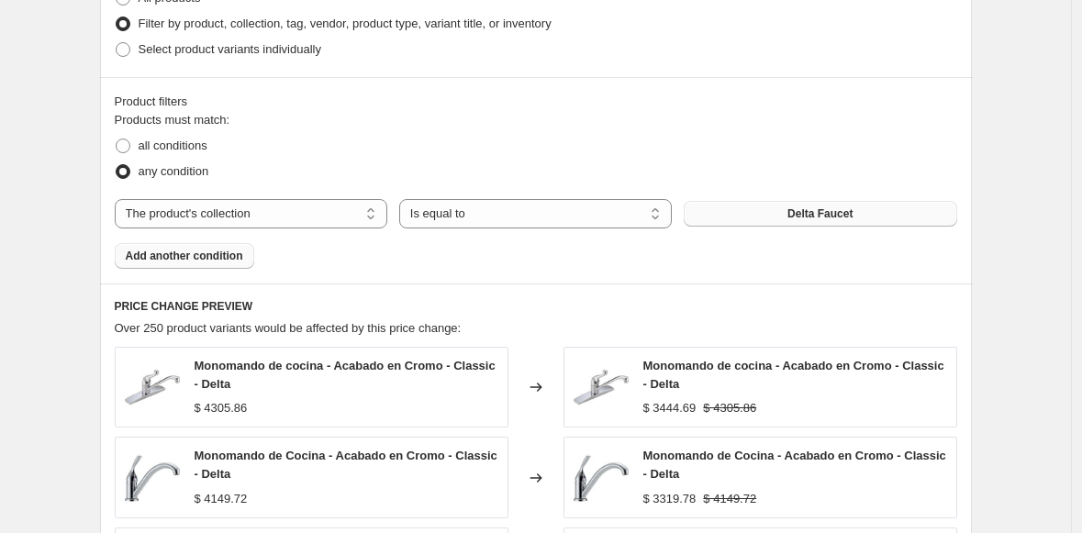
click at [209, 255] on span "Add another condition" at bounding box center [185, 256] width 118 height 15
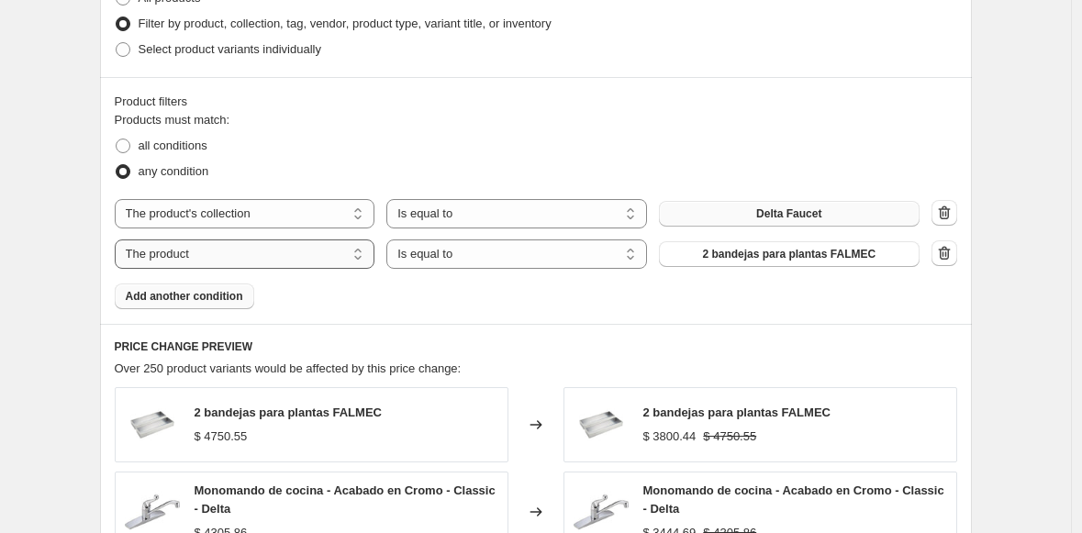
click at [266, 259] on select "The product The product's collection The product's tag The product's vendor The…" at bounding box center [245, 254] width 261 height 29
select select "collection"
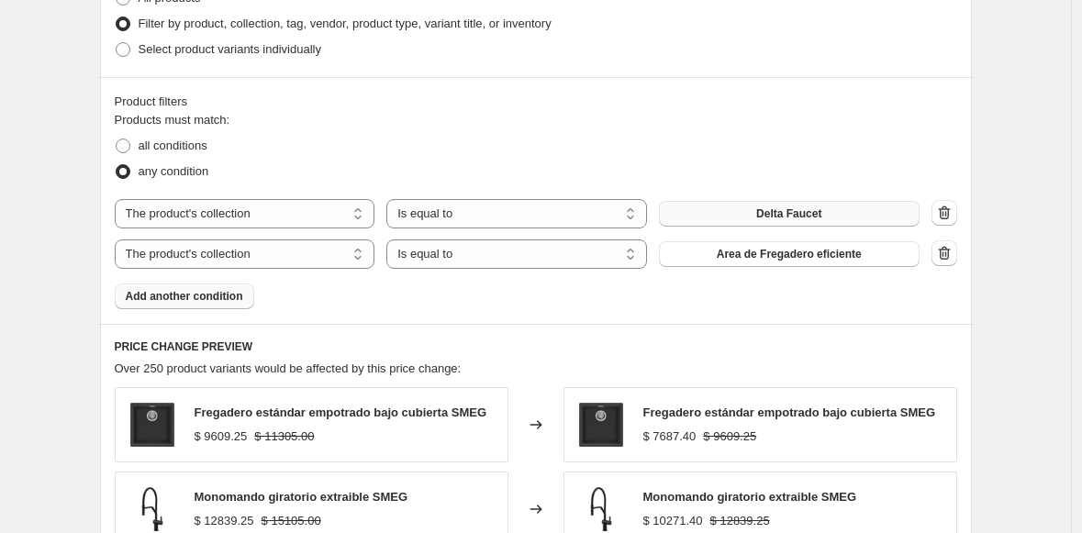
click at [771, 266] on div "The product The product's collection The product's tag The product's vendor The…" at bounding box center [517, 254] width 805 height 29
click at [770, 259] on span "Area de Fregadero eficiente" at bounding box center [789, 254] width 145 height 15
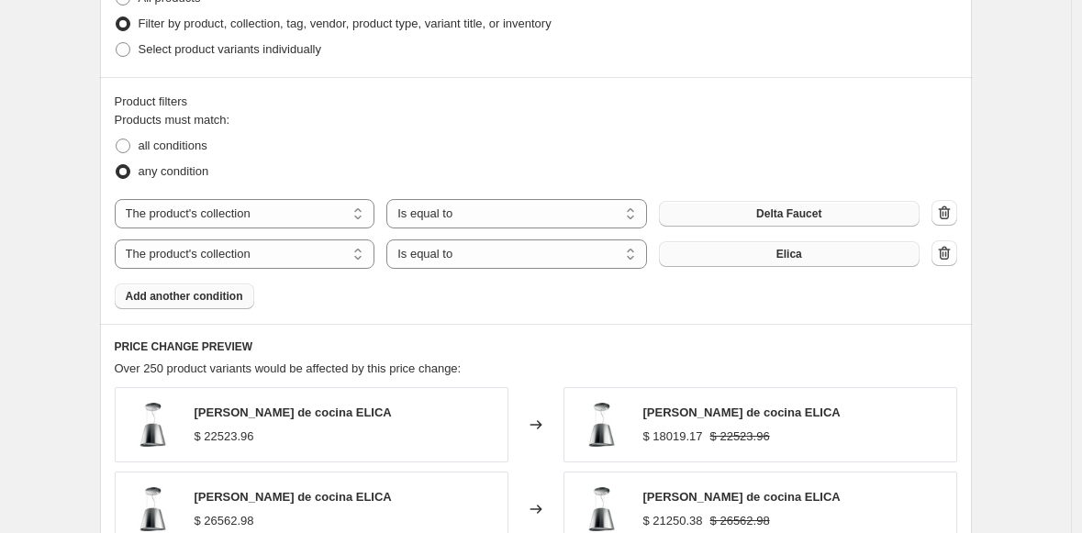
click at [180, 296] on span "Add another condition" at bounding box center [185, 296] width 118 height 15
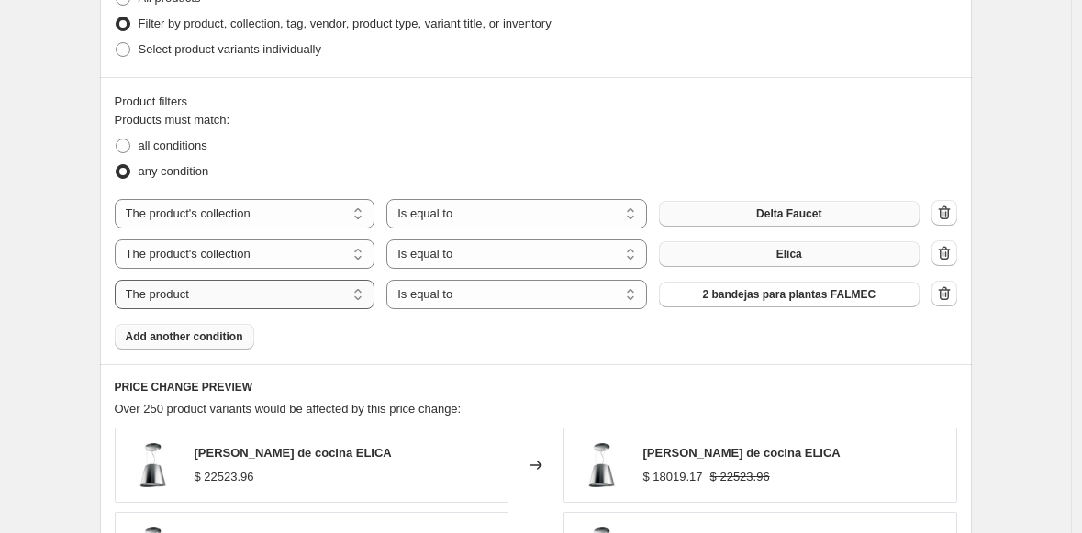
click at [258, 296] on select "The product The product's collection The product's tag The product's vendor The…" at bounding box center [245, 294] width 261 height 29
select select "collection"
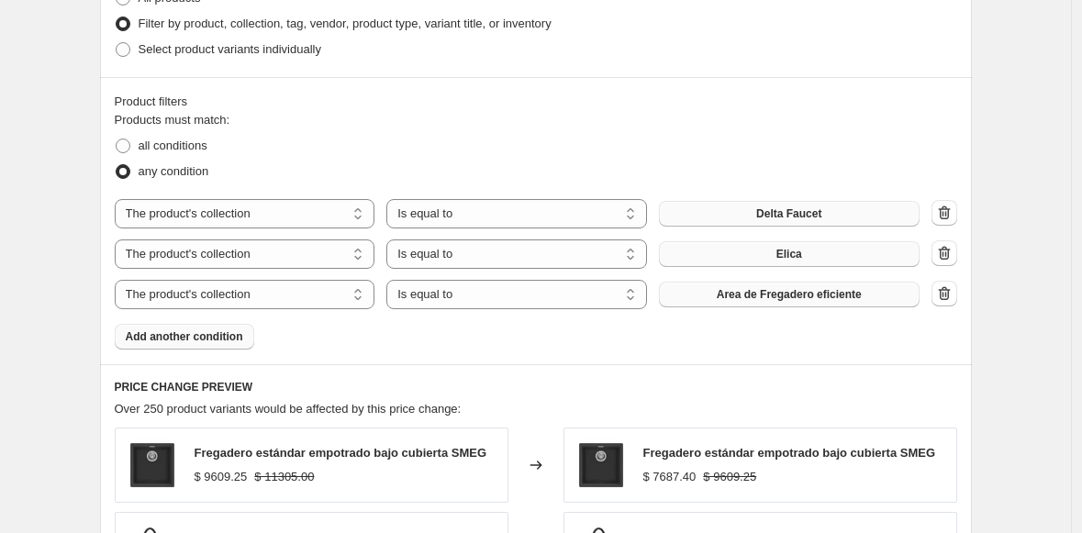
click at [786, 293] on span "Area de Fregadero eficiente" at bounding box center [789, 294] width 145 height 15
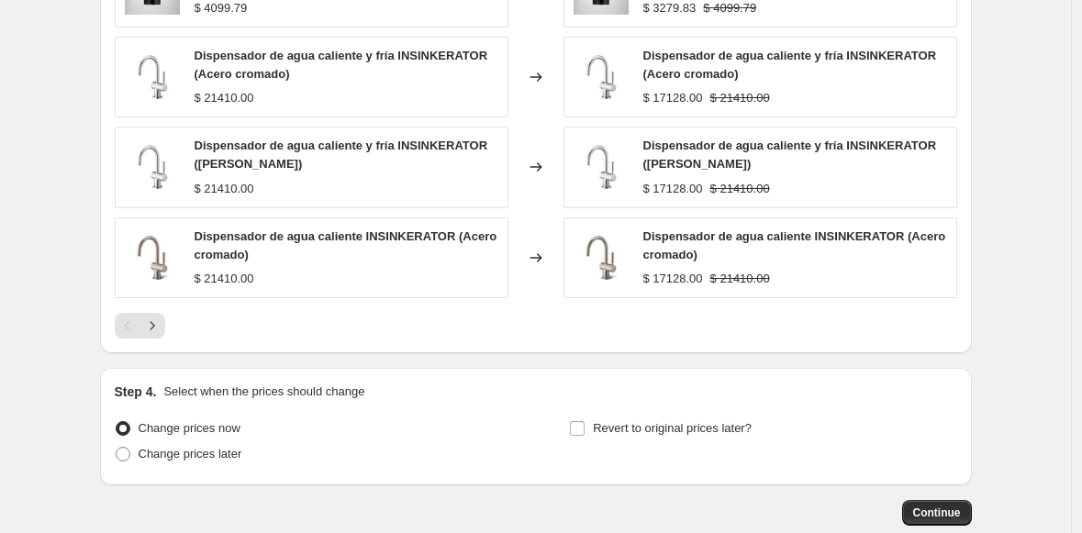
scroll to position [1619, 0]
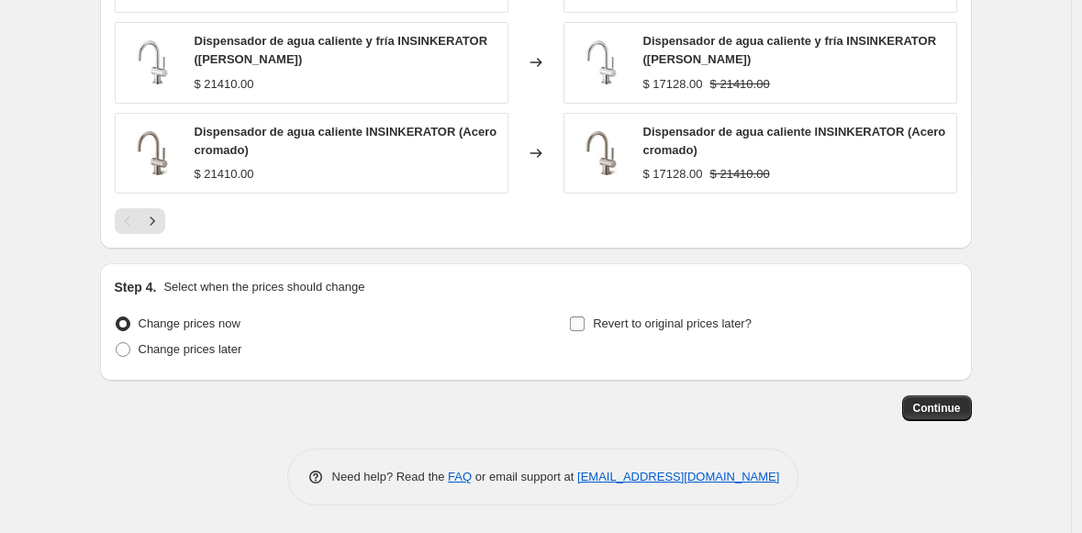
click at [583, 322] on input "Revert to original prices later?" at bounding box center [577, 324] width 15 height 15
checkbox input "true"
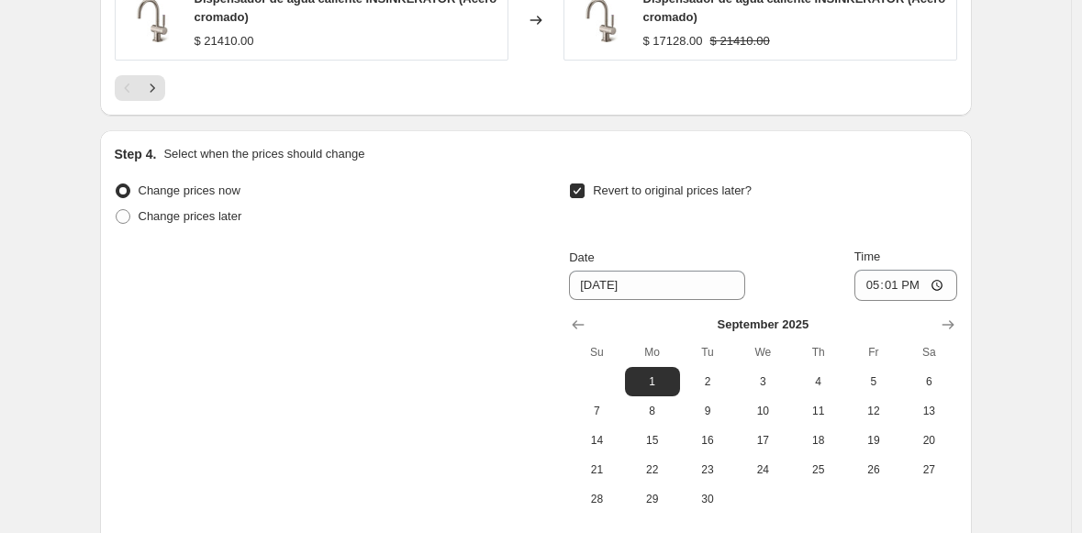
scroll to position [1778, 0]
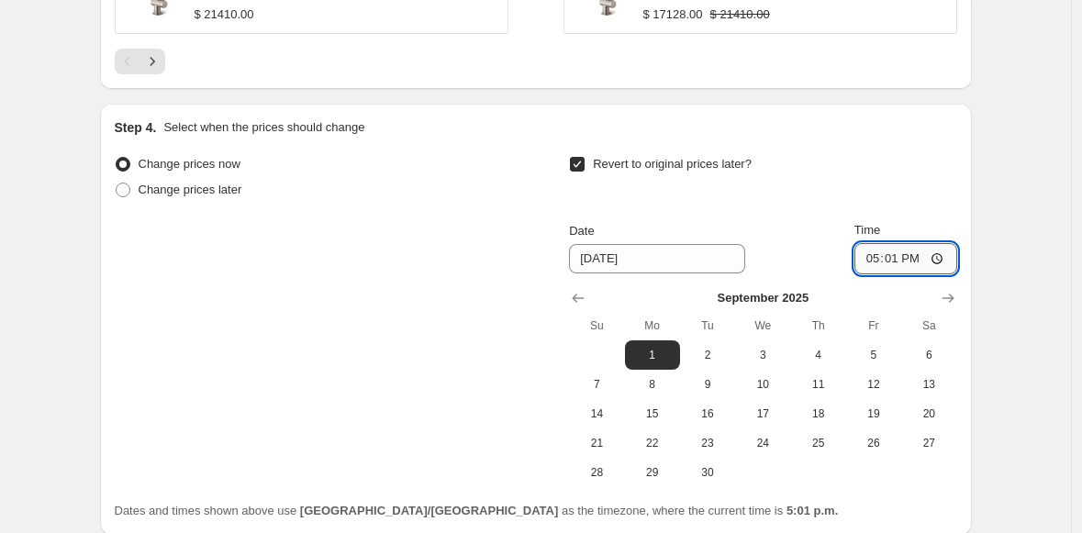
click at [867, 261] on input "17:01" at bounding box center [906, 258] width 103 height 31
type input "09:00"
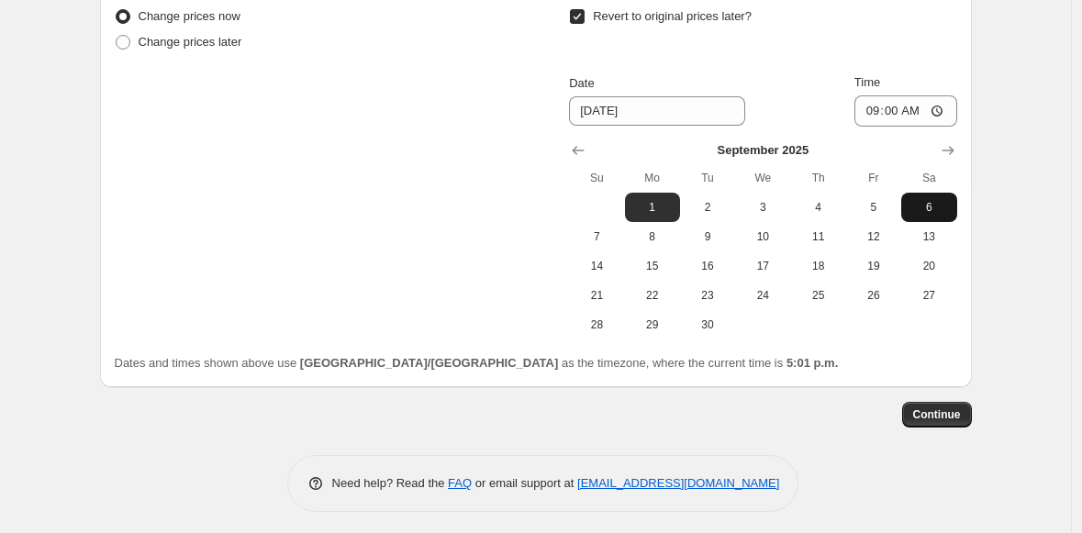
scroll to position [1933, 0]
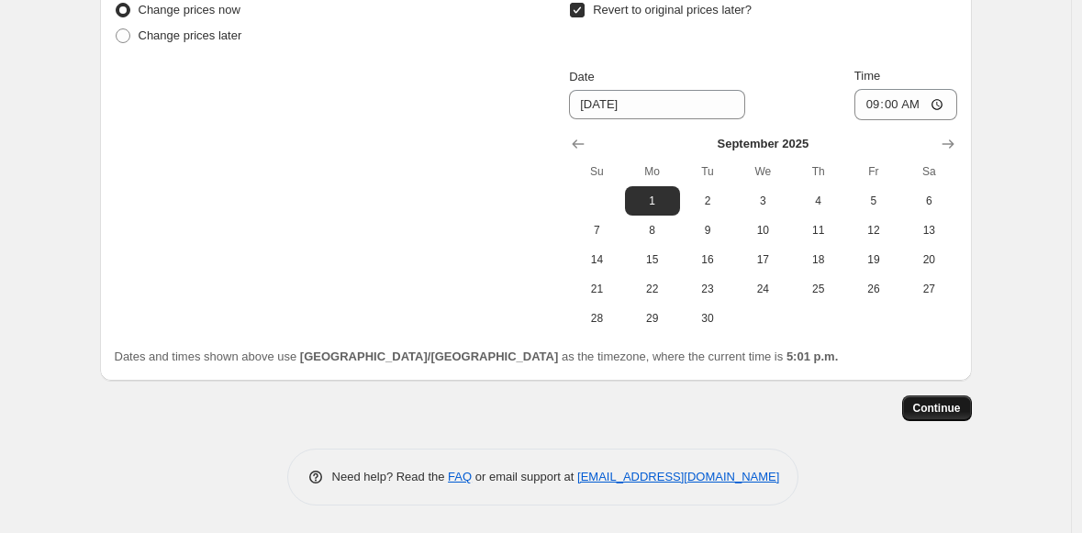
click at [929, 411] on span "Continue" at bounding box center [938, 408] width 48 height 15
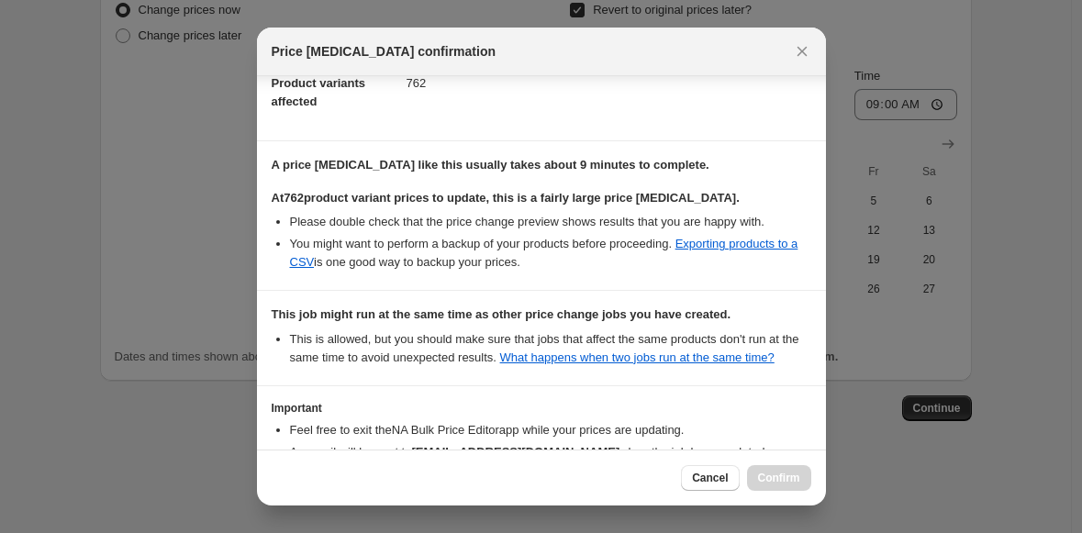
scroll to position [377, 0]
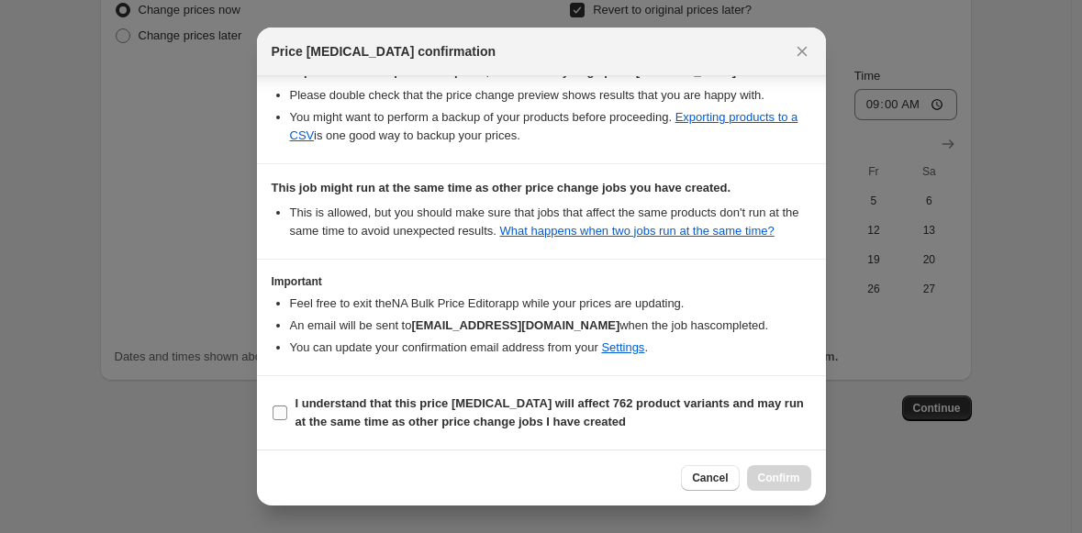
click at [279, 412] on input "I understand that this price [MEDICAL_DATA] will affect 762 product variants an…" at bounding box center [280, 413] width 15 height 15
checkbox input "true"
click at [777, 478] on span "Confirm" at bounding box center [779, 478] width 42 height 15
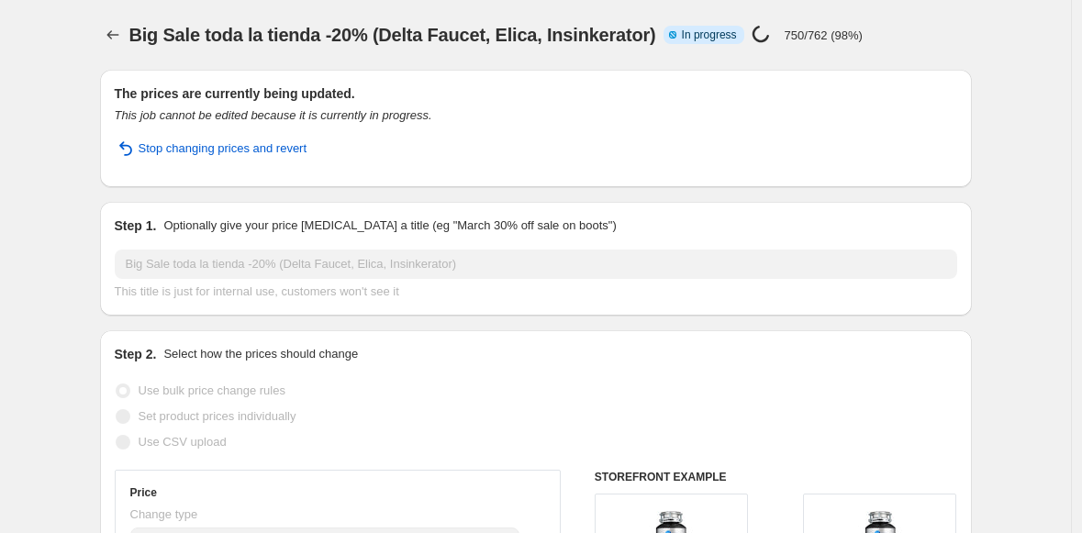
select select "percentage"
select select "collection"
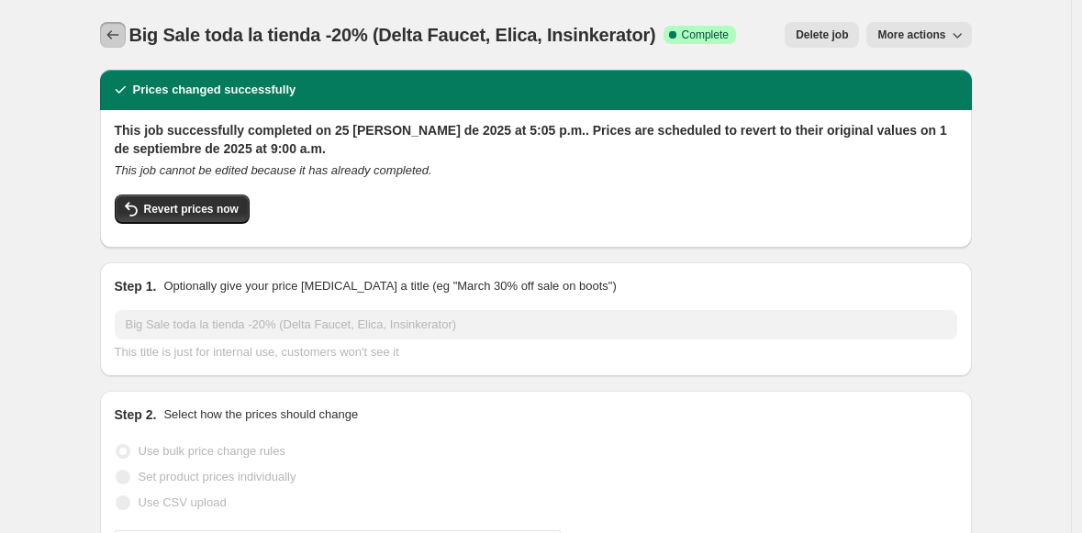
click at [115, 31] on icon "Price change jobs" at bounding box center [113, 35] width 18 height 18
